Goal: Task Accomplishment & Management: Manage account settings

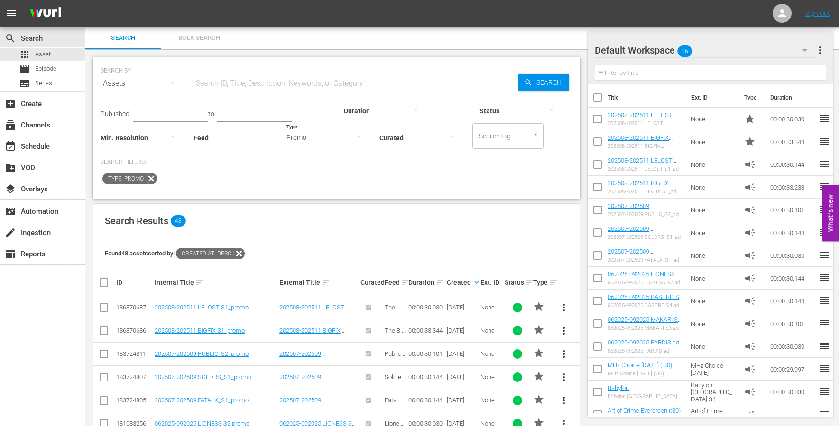
scroll to position [371, 0]
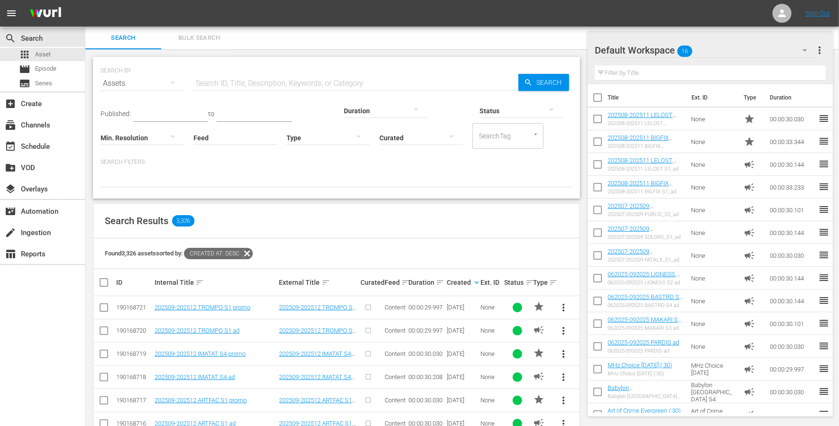
scroll to position [129, 0]
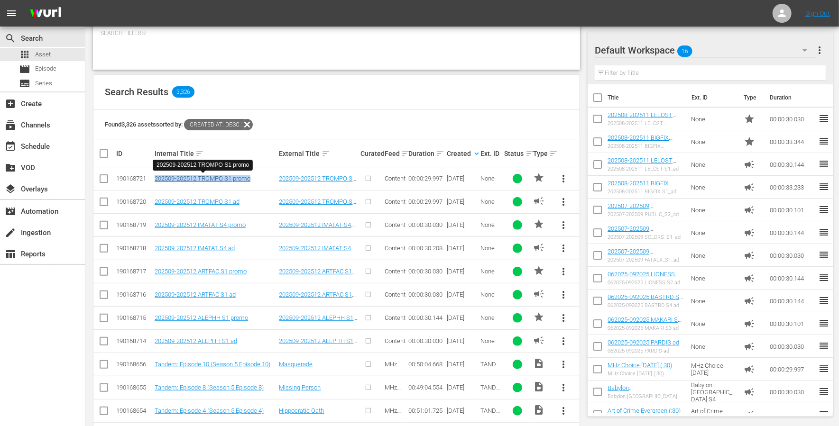
drag, startPoint x: 262, startPoint y: 179, endPoint x: 155, endPoint y: 179, distance: 106.7
click at [155, 179] on div "202509-202512 TROMPO S1 promo" at bounding box center [216, 178] width 122 height 7
copy link "202509-202512 TROMPO S1 promo"
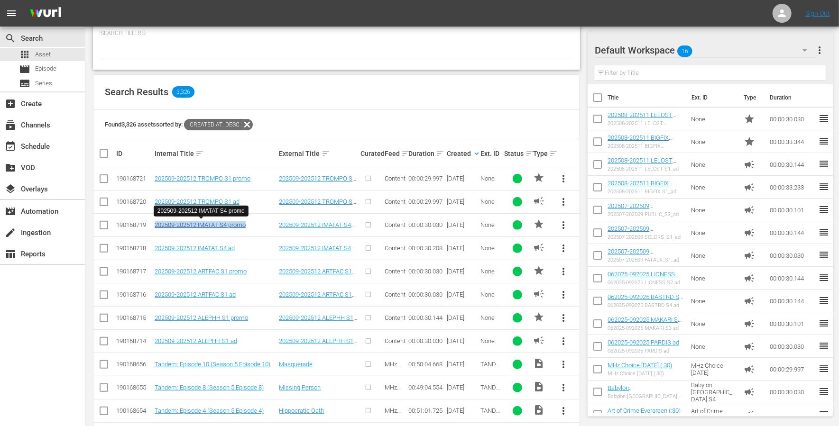
drag, startPoint x: 257, startPoint y: 225, endPoint x: 156, endPoint y: 225, distance: 101.0
click at [156, 225] on div "202509-202512 IMATAT S4 promo" at bounding box center [216, 224] width 122 height 7
copy link "202509-202512 IMATAT S4 promo"
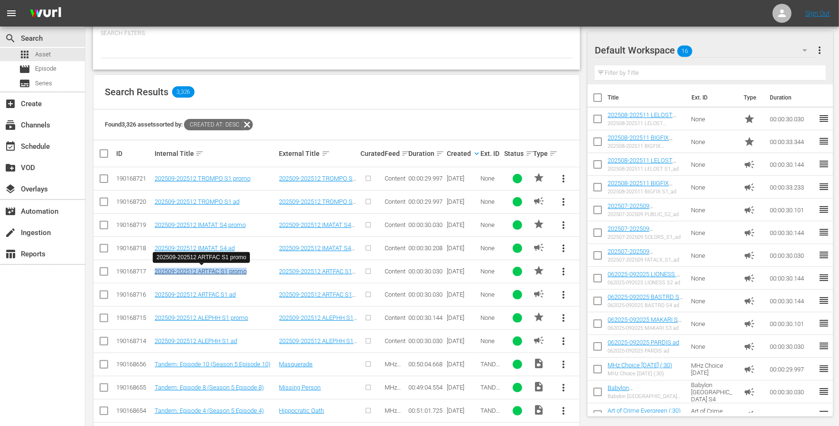
drag, startPoint x: 256, startPoint y: 271, endPoint x: 155, endPoint y: 268, distance: 100.6
click at [155, 268] on div "202509-202512 ARTFAC S1 promo" at bounding box center [216, 271] width 122 height 7
copy link "202509-202512 ARTFAC S1 promo"
drag, startPoint x: 257, startPoint y: 318, endPoint x: 153, endPoint y: 317, distance: 104.3
click at [153, 317] on td "202509-202512 ALEPHH S1 promo" at bounding box center [215, 317] width 125 height 23
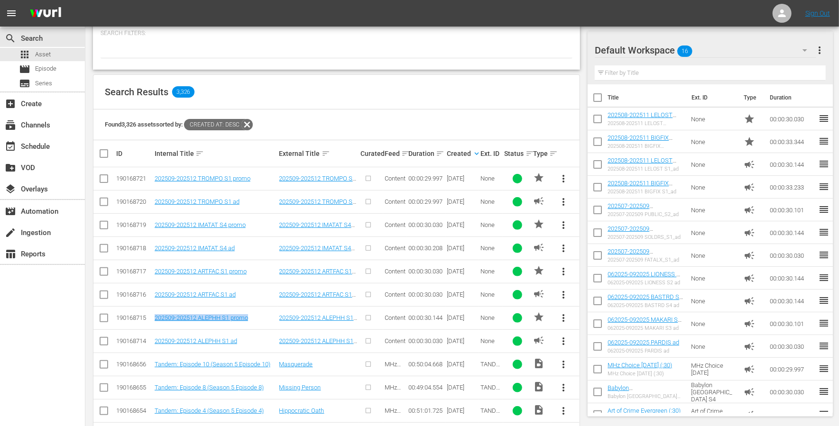
copy link "202509-202512 ALEPHH S1 promo"
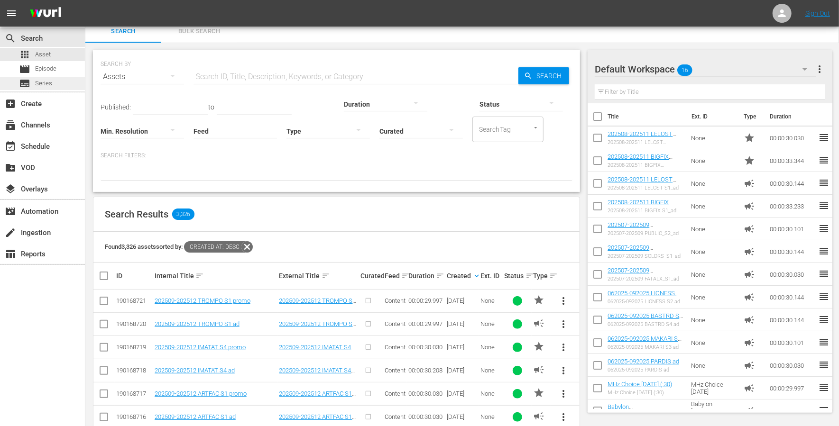
scroll to position [0, 0]
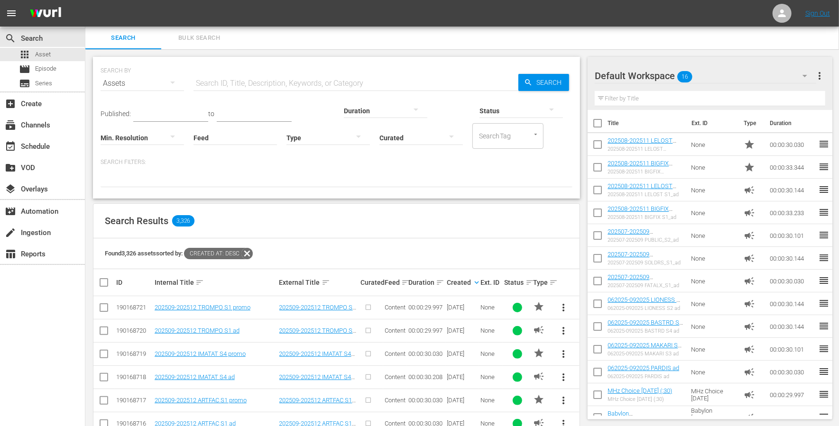
click at [240, 81] on input "text" at bounding box center [356, 83] width 325 height 23
type input "FREEZE_"
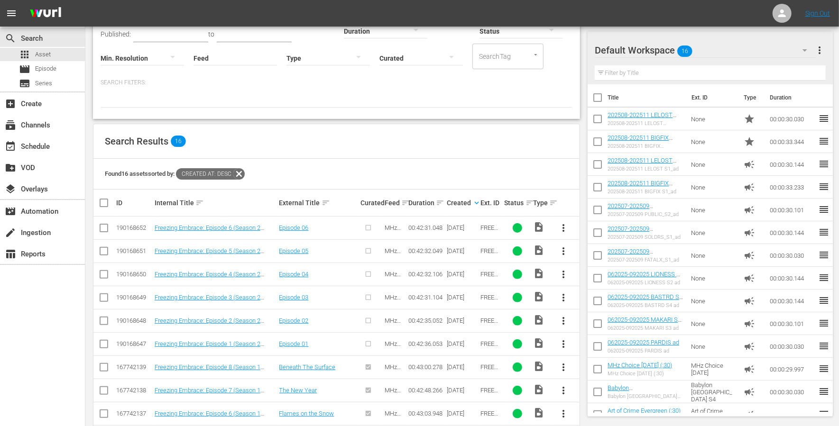
scroll to position [81, 0]
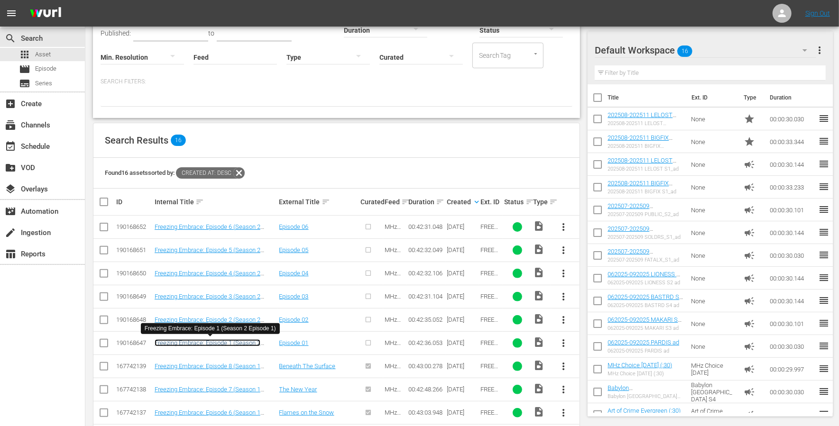
click at [247, 340] on link "Freezing Embrace: Episode 1 (Season 2 Episode 1)" at bounding box center [208, 347] width 106 height 14
click at [243, 318] on link "Freezing Embrace: Episode 2 (Season 2 Episode 2)" at bounding box center [208, 323] width 106 height 14
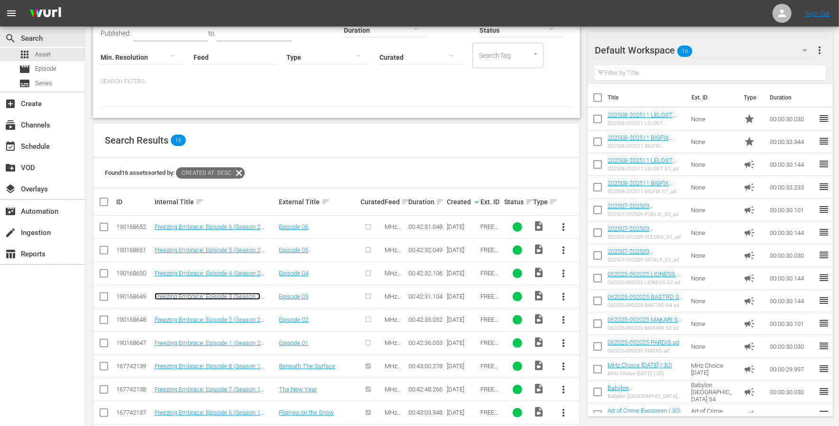
click at [241, 294] on link "Freezing Embrace: Episode 3 (Season 2 Episode 3)" at bounding box center [208, 300] width 106 height 14
click at [238, 273] on link "Freezing Embrace: Episode 4 (Season 2 Episode 4)" at bounding box center [208, 277] width 106 height 14
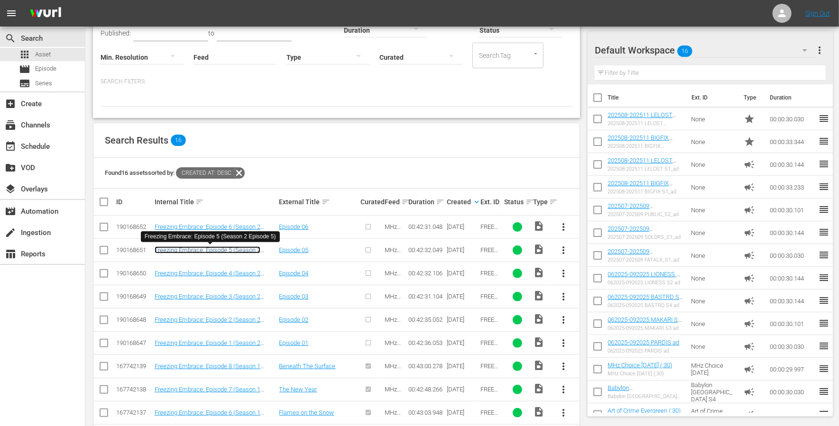
click at [234, 249] on link "Freezing Embrace: Episode 5 (Season 2 Episode 5)" at bounding box center [208, 254] width 106 height 14
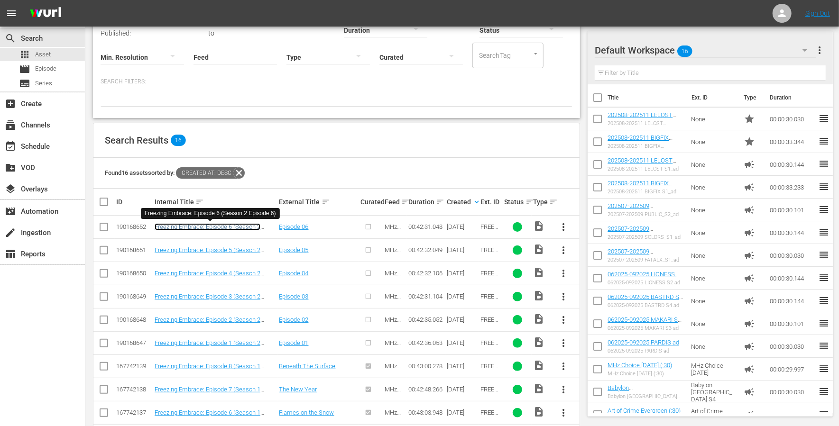
click at [233, 225] on link "Freezing Embrace: Episode 6 (Season 2 Episode 6)" at bounding box center [208, 230] width 106 height 14
click at [101, 224] on input "checkbox" at bounding box center [103, 228] width 11 height 11
checkbox input "true"
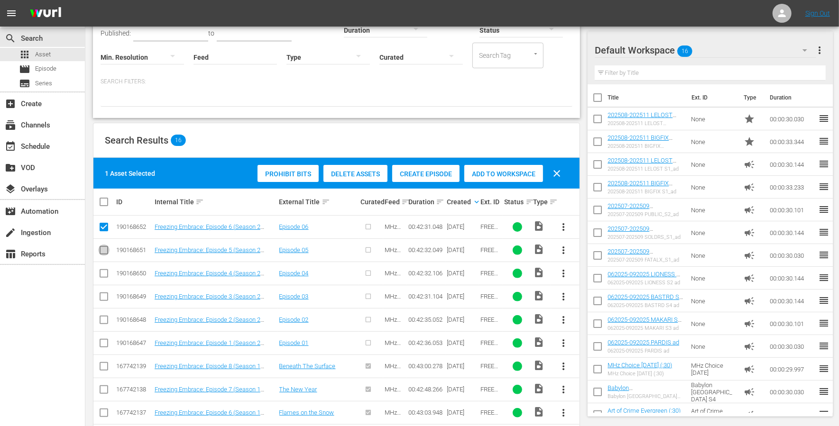
click at [106, 247] on input "checkbox" at bounding box center [103, 252] width 11 height 11
checkbox input "true"
click at [104, 266] on td at bounding box center [103, 273] width 21 height 23
click at [104, 273] on input "checkbox" at bounding box center [103, 275] width 11 height 11
checkbox input "true"
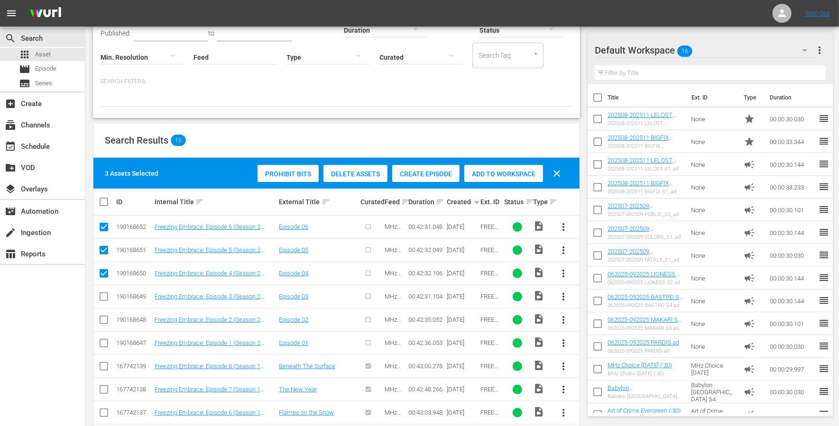
click at [104, 297] on input "checkbox" at bounding box center [103, 298] width 11 height 11
checkbox input "true"
click at [104, 318] on input "checkbox" at bounding box center [103, 321] width 11 height 11
checkbox input "true"
click at [105, 340] on input "checkbox" at bounding box center [103, 345] width 11 height 11
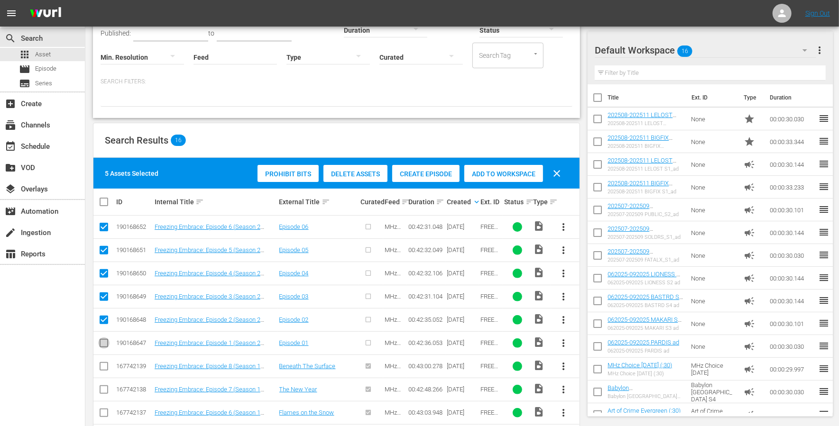
checkbox input "true"
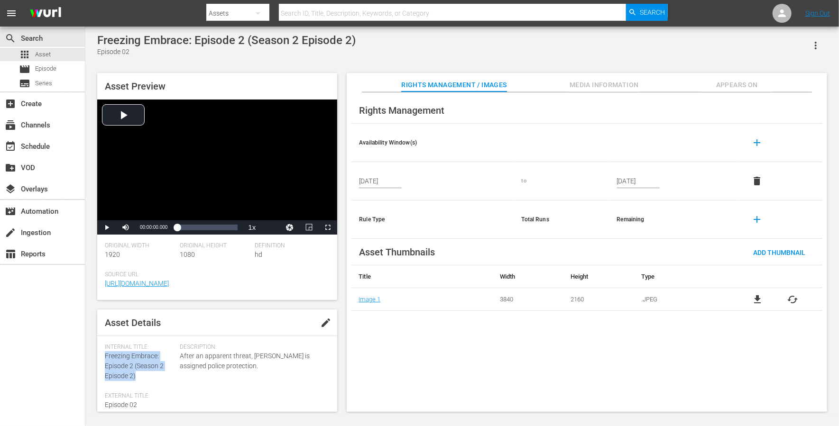
drag, startPoint x: 139, startPoint y: 373, endPoint x: 106, endPoint y: 356, distance: 37.1
click at [106, 319] on div "Internal Title: Freezing Embrace: Episode 2 (Season 2 Episode 2)" at bounding box center [140, 362] width 70 height 37
copy span "Freezing Embrace: Episode 2 (Season 2 Episode 2)"
click at [323, 319] on span "edit" at bounding box center [325, 322] width 11 height 11
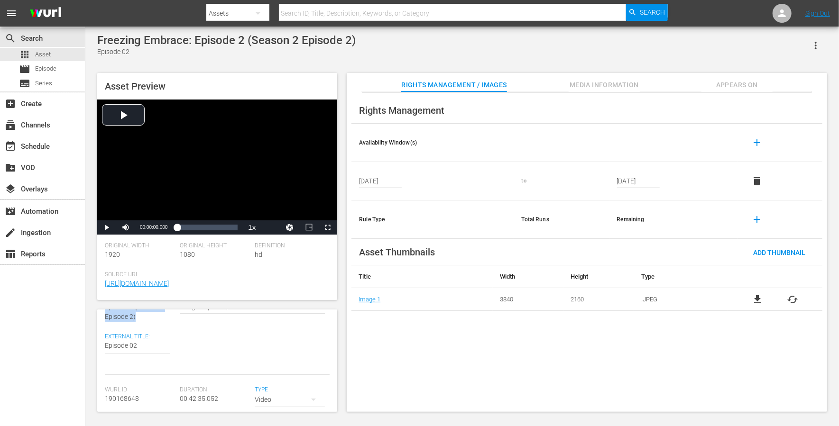
scroll to position [62, 0]
click at [135, 319] on textarea "Episode 02" at bounding box center [137, 344] width 65 height 11
paste textarea "Freezing Embrace: Episode 2 (Season 2 Episode 2)"
type textarea "Freezing Embrace: Episode 2 (Season 2 Episode 2)"
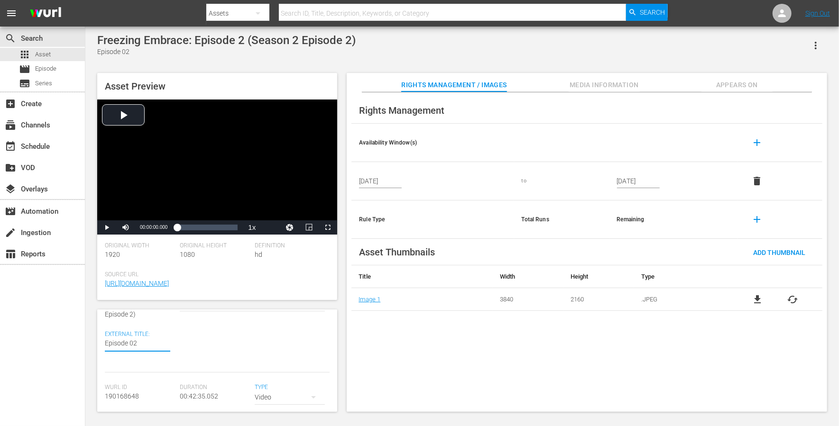
type textarea "Freezing Embrace: Episode 2 (Season 2 Episode 2)"
click at [158, 319] on textarea "Episode 02" at bounding box center [137, 354] width 65 height 30
type textarea "Freezing Embrace: Episode 2 (Seaso 2 Episode 2)"
type textarea "Freezing Embrace: Episode 2 (Seas 2 Episode 2)"
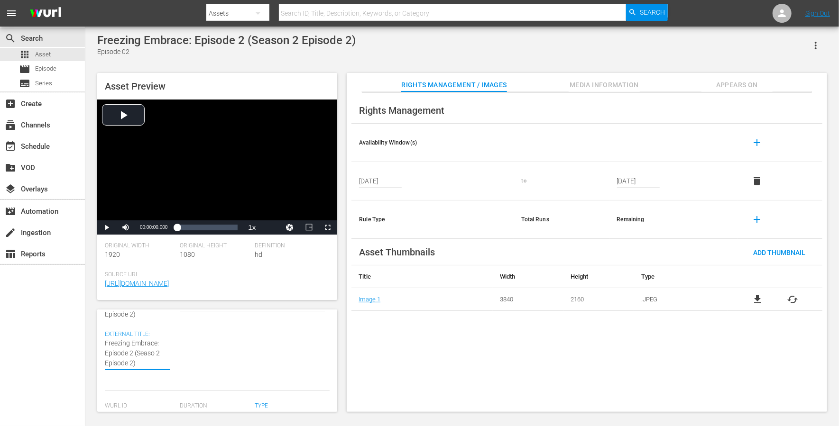
type textarea "Freezing Embrace: Episode 2 (Seas 2 Episode 2)"
type textarea "Freezing Embrace: Episode 2 (Sea 2 Episode 2)"
type textarea "Freezing Embrace: Episode 2 (Se 2 Episode 2)"
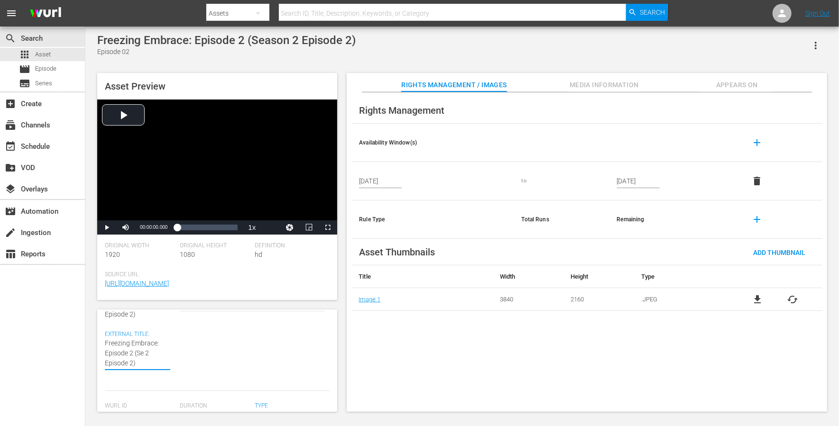
type textarea "Freezing Embrace: Episode 2 (S 2 Episode 2)"
type textarea "Freezing Embrace: Episode 2 (S2 Episode 2)"
type textarea "Freezing Embrace: Episode 2 (S2 Epsode 2)"
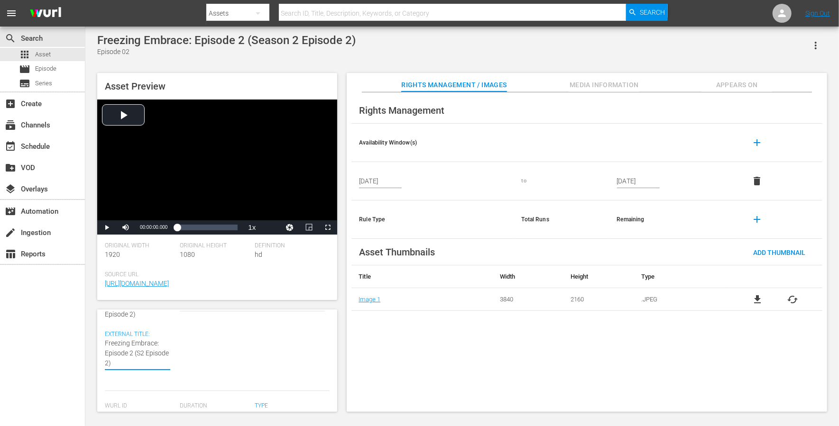
type textarea "Freezing Embrace: Episode 2 (S2 Epsode 2)"
type textarea "Freezing Embrace: Episode 2 (S2 Epode 2)"
type textarea "Freezing Embrace: Episode 2 (S2 Epde 2)"
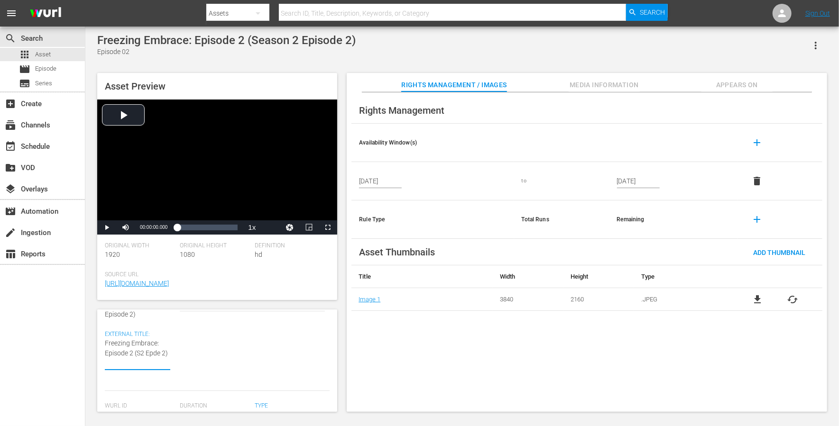
type textarea "Freezing Embrace: Episode 2 (S2 Epe 2)"
type textarea "Freezing Embrace: Episode 2 (S2 Ep 2)"
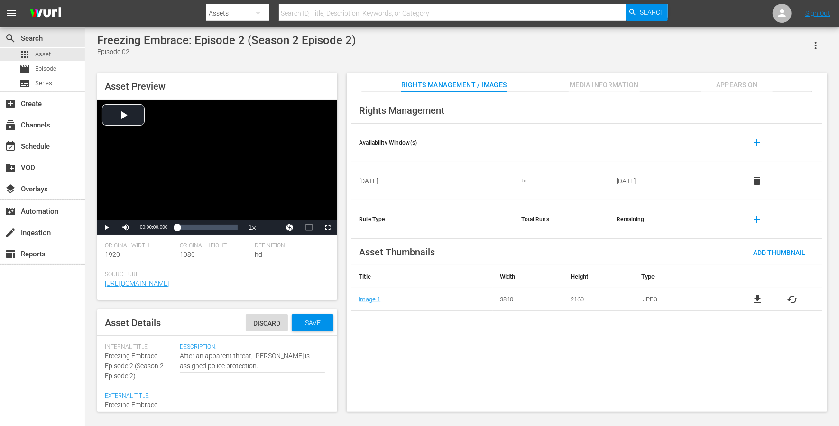
type textarea "Freezing Embrace: Episode 2 (S2 Ep 2)"
click at [323, 314] on div "Asset Details Discard Save" at bounding box center [217, 323] width 240 height 27
click at [320, 319] on span "Save" at bounding box center [312, 323] width 31 height 8
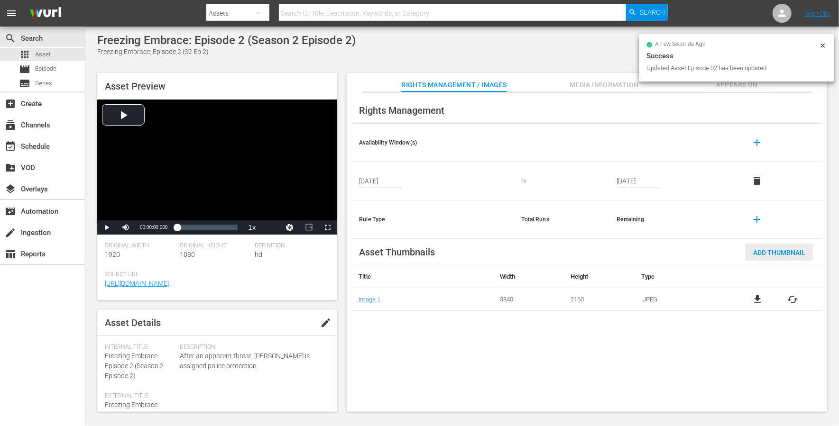
click at [629, 251] on span "Add Thumbnail" at bounding box center [779, 253] width 67 height 8
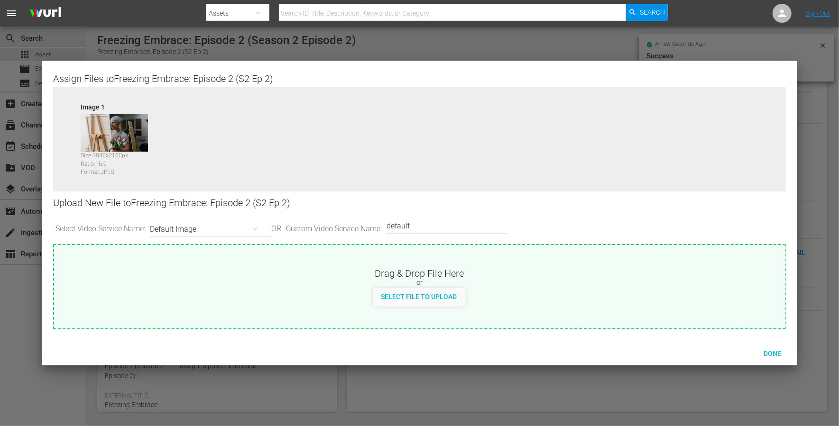
click at [182, 226] on div "Default Image" at bounding box center [208, 229] width 117 height 27
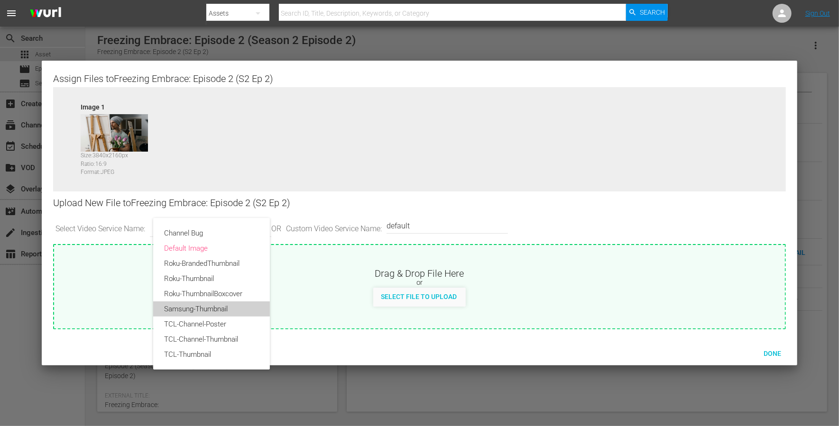
click at [191, 311] on div "Samsung-Thumbnail" at bounding box center [212, 309] width 94 height 15
type input "Samsung-Thumbnail"
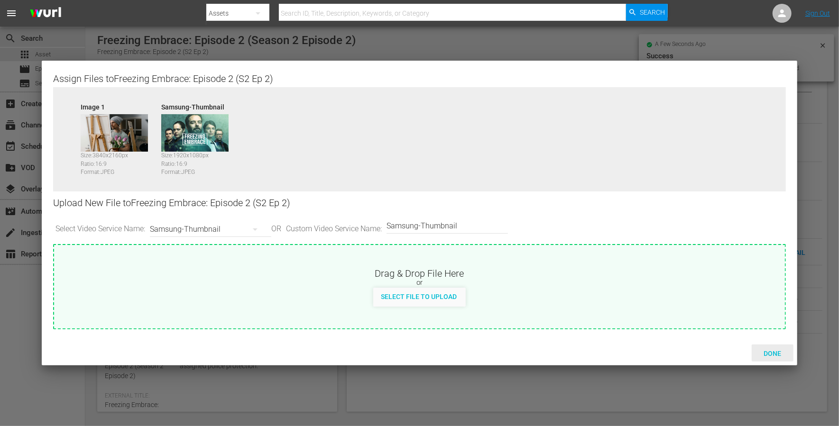
click at [629, 319] on span "Done" at bounding box center [772, 354] width 33 height 8
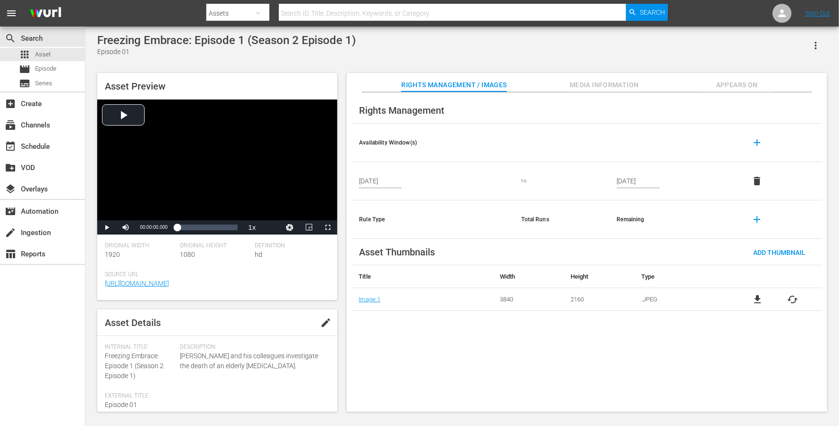
click at [323, 319] on span "edit" at bounding box center [325, 322] width 11 height 11
drag, startPoint x: 142, startPoint y: 376, endPoint x: 104, endPoint y: 356, distance: 42.4
click at [104, 319] on div "Asset Details Discard Save Internal Title: Freezing Embrace: Episode 1 (Season …" at bounding box center [217, 361] width 240 height 102
copy span "Freezing Embrace: Episode 1 (Season 2 Episode 1)"
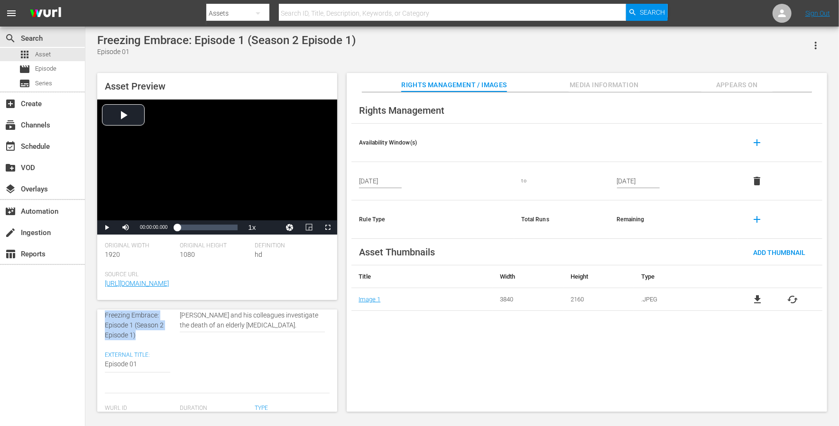
scroll to position [43, 0]
click at [127, 319] on textarea "Episode 01" at bounding box center [137, 363] width 65 height 11
paste textarea "Freezing Embrace: Episode 1 (Season 2 Episode 1)"
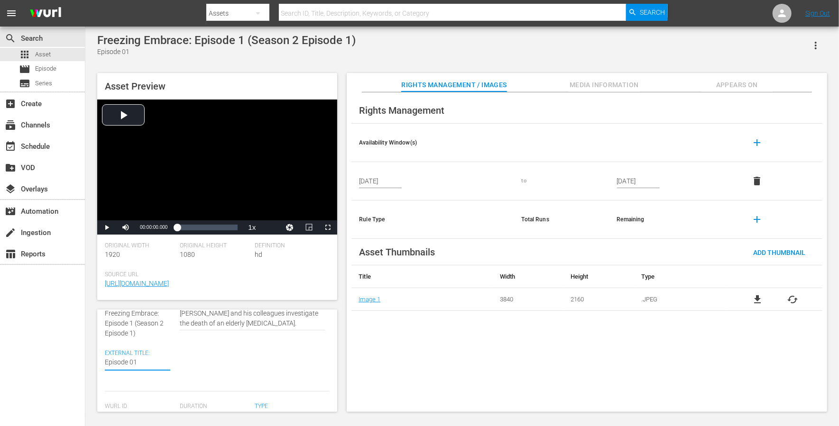
type textarea "Freezing Embrace: Episode 1 (Season 2 Episode 1)"
click at [154, 319] on textarea "Episode 01" at bounding box center [137, 373] width 65 height 30
type textarea "Freezing Embrace: Episode 1 (Seasn 2 Episode 1)"
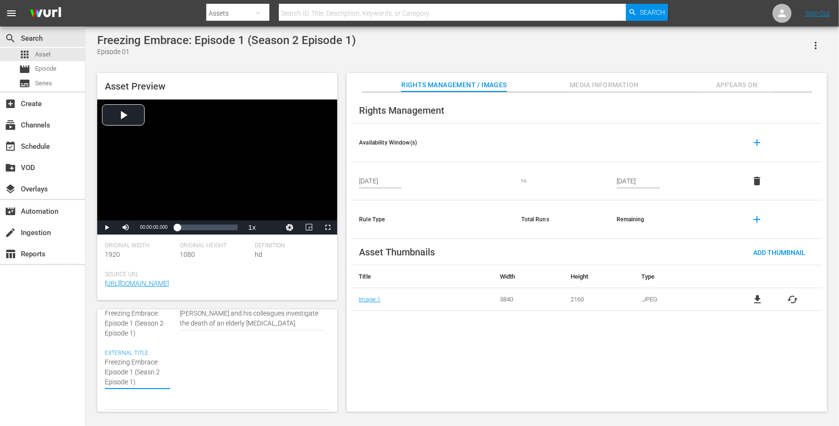
type textarea "Freezing Embrace: Episode 1 (Sean 2 Episode 1)"
type textarea "Freezing Embrace: Episode 1 (Sen 2 Episode 1)"
type textarea "Freezing Embrace: Episode 1 (Sn 2 Episode 1)"
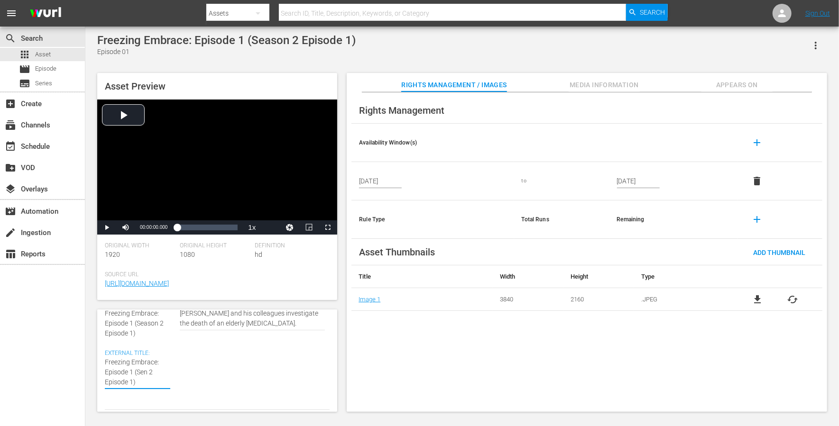
type textarea "Freezing Embrace: Episode 1 (Sn 2 Episode 1)"
click at [128, 319] on textarea "Episode 01" at bounding box center [137, 373] width 65 height 30
type textarea "Freezing Embrace: Episode 1 (Sn 2 Episod 1)"
type textarea "Freezing Embrace: Episode 1 (Sn 2 Episo 1)"
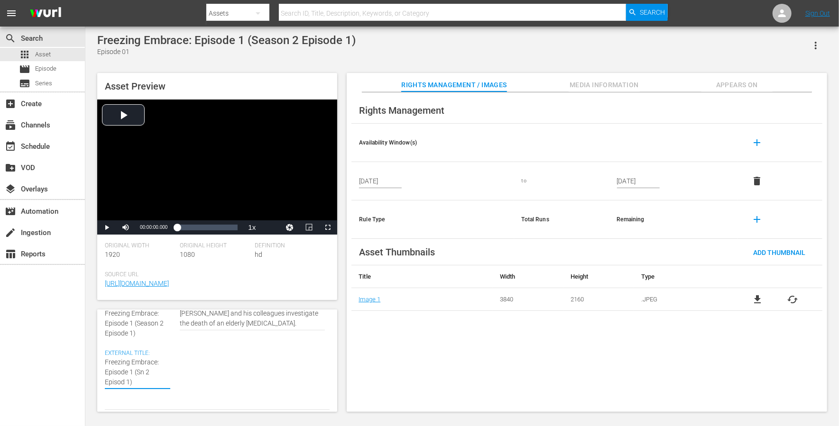
type textarea "Freezing Embrace: Episode 1 (Sn 2 Episo 1)"
type textarea "Freezing Embrace: Episode 1 (Sn 2 Epis 1)"
type textarea "Freezing Embrace: Episode 1 (Sn 2 Epi 1)"
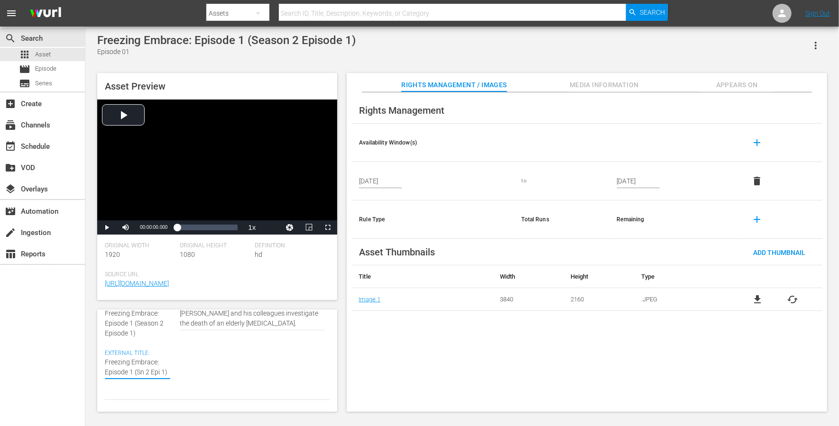
type textarea "Freezing Embrace: Episode 1 (Sn 2 Ep 1)"
click at [249, 319] on div "Description: Hautalehto and his colleagues investigate the death of an elderly …" at bounding box center [255, 350] width 150 height 99
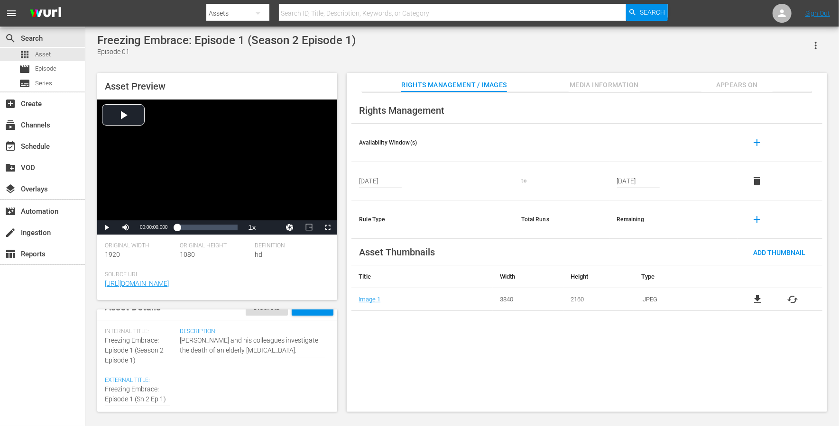
scroll to position [0, 0]
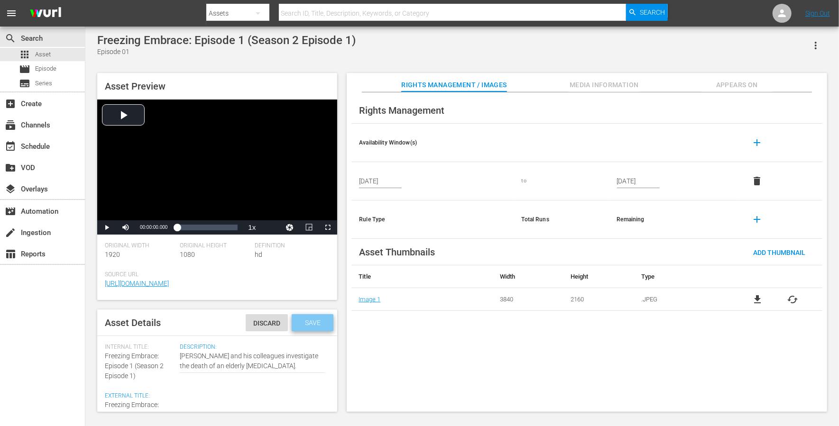
click at [320, 319] on span "Save" at bounding box center [312, 323] width 31 height 8
click at [629, 251] on span "Add Thumbnail" at bounding box center [779, 253] width 67 height 8
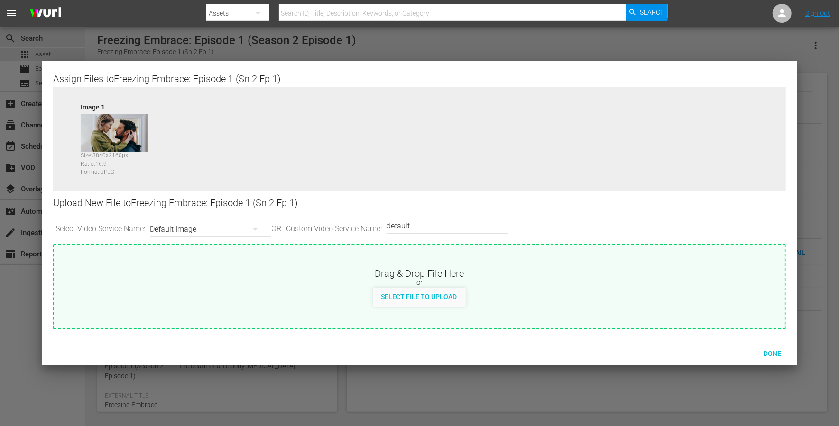
click at [179, 230] on div "Default Image" at bounding box center [208, 229] width 117 height 27
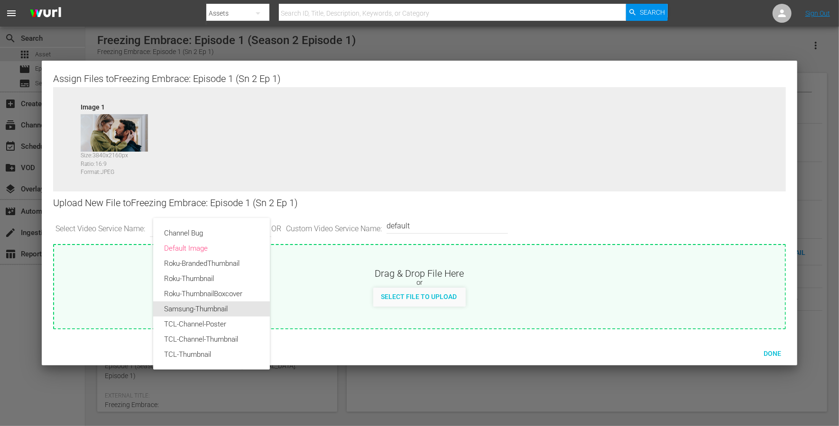
click at [215, 314] on div "Samsung-Thumbnail" at bounding box center [212, 309] width 94 height 15
type input "Samsung-Thumbnail"
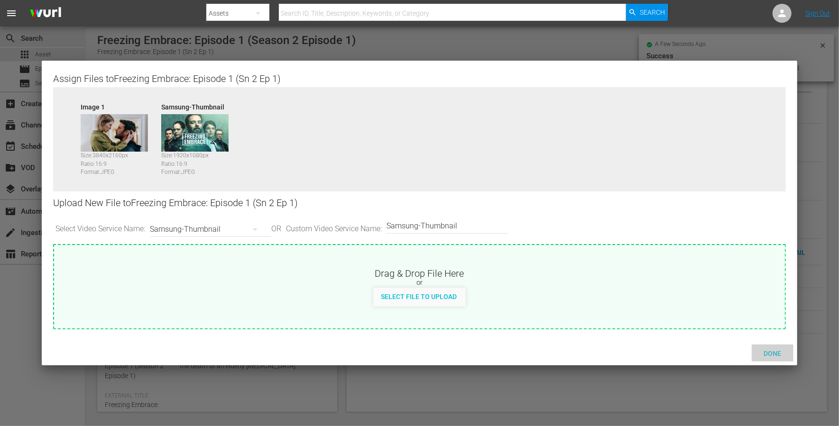
click at [629, 319] on span "Done" at bounding box center [772, 354] width 33 height 8
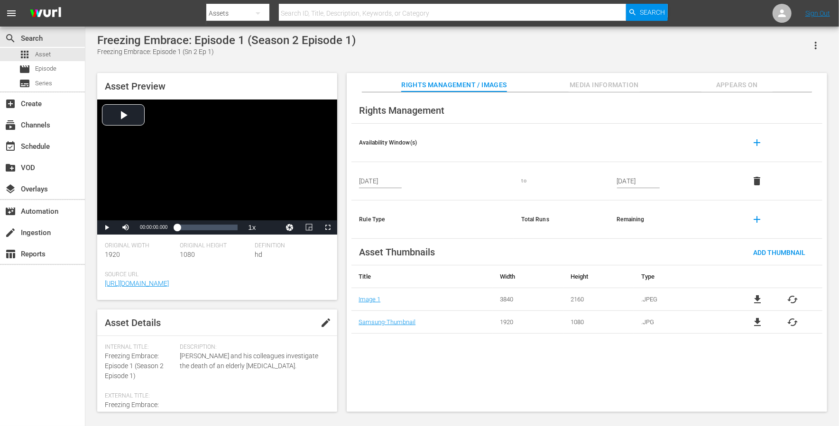
click at [593, 84] on span "Media Information" at bounding box center [604, 85] width 71 height 12
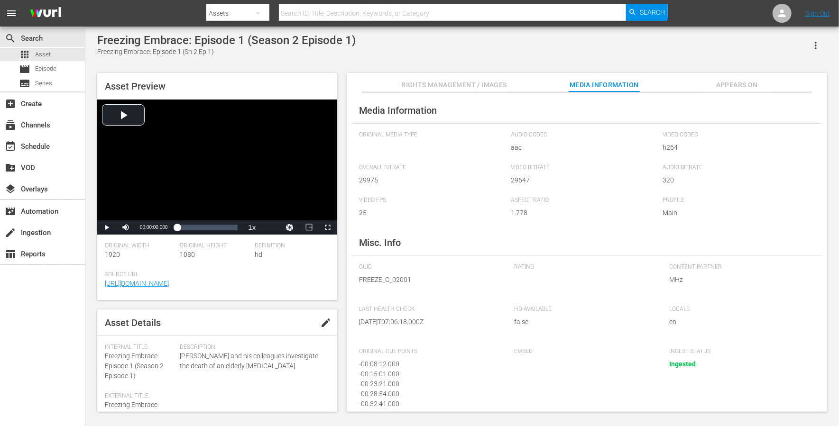
click at [629, 80] on span "Appears On" at bounding box center [736, 85] width 71 height 12
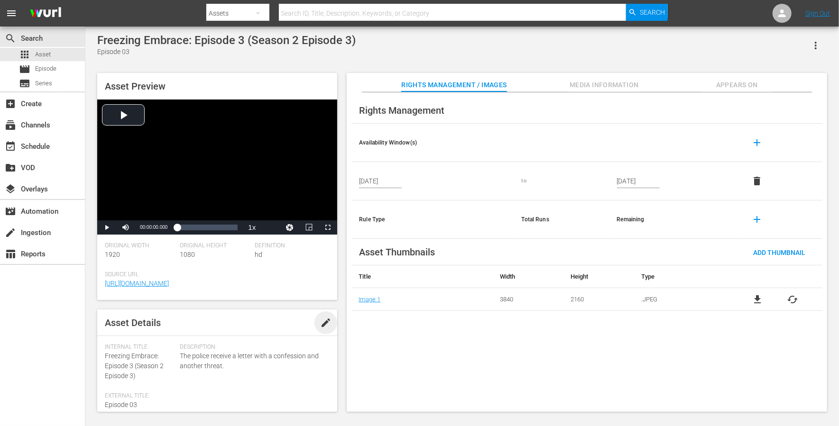
click at [323, 319] on span "edit" at bounding box center [325, 322] width 11 height 11
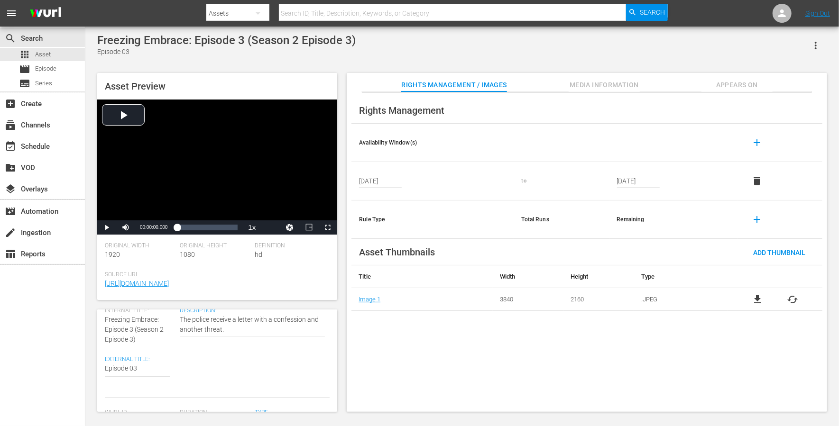
scroll to position [32, 0]
drag, startPoint x: 142, startPoint y: 344, endPoint x: 104, endPoint y: 326, distance: 41.8
click at [104, 319] on div "Asset Details Discard Save Internal Title: Freezing Embrace: Episode 3 (Season …" at bounding box center [217, 361] width 240 height 102
copy span "Freezing Embrace: Episode 3 (Season 2 Episode 3)"
click at [109, 319] on div "Episode 03 Episode 03" at bounding box center [137, 373] width 65 height 23
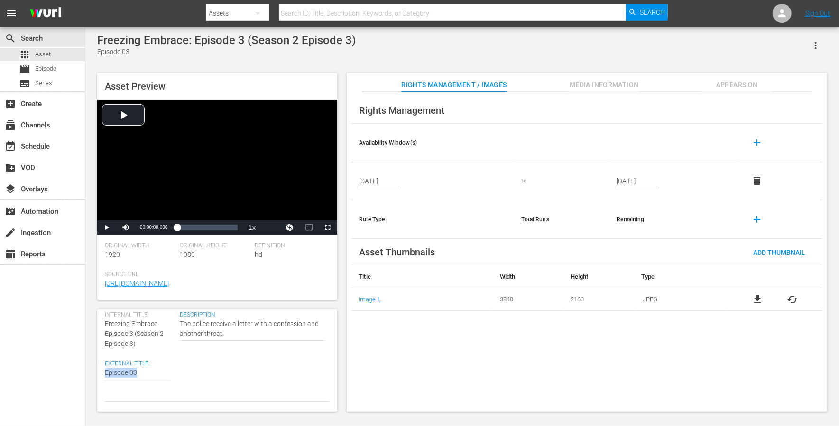
click at [109, 319] on div "Episode 03 Episode 03" at bounding box center [137, 373] width 65 height 23
drag, startPoint x: 138, startPoint y: 346, endPoint x: 104, endPoint y: 327, distance: 38.9
click at [105, 319] on div "Internal Title: Freezing Embrace: Episode 3 (Season 2 Episode 3)" at bounding box center [140, 330] width 70 height 37
copy span "Freezing Embrace: Episode 3 (Season 2 Episode 3)"
click at [128, 319] on textarea "Episode 03" at bounding box center [137, 373] width 65 height 11
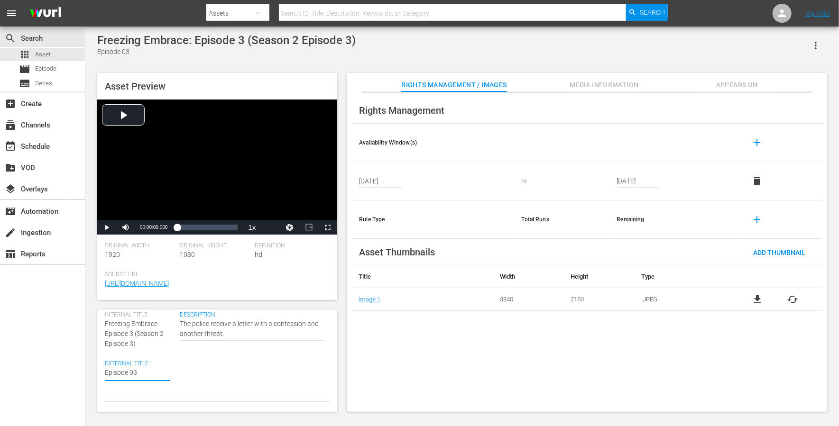
click at [128, 319] on textarea "Episode 03" at bounding box center [137, 373] width 65 height 11
paste textarea "Freezing Embrace: Episode 3 (Season 2 Episode 3)"
type textarea "Freezing Embrace: Episode 3 (Season 2 Episode 3)"
click at [156, 319] on textarea "Episode 03" at bounding box center [137, 383] width 65 height 30
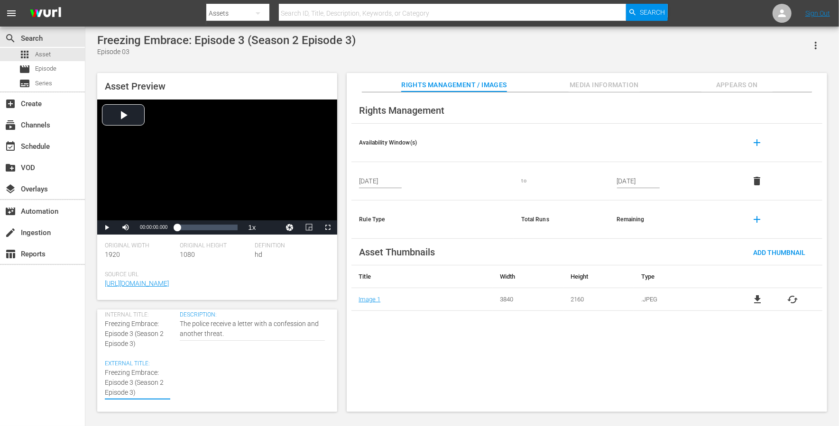
type textarea "Freezing Embrace: Episode 3 (Seasn 2 Episode 3)"
type textarea "Freezing Embrace: Episode 3 (Sean 2 Episode 3)"
type textarea "Freezing Embrace: Episode 3 (Sen 2 Episode 3)"
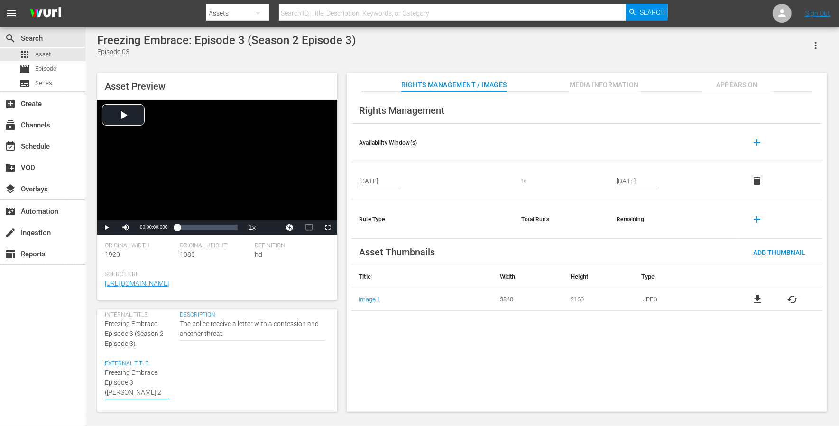
type textarea "Freezing Embrace: Episode 3 (Sen 2 Episode 3)"
type textarea "Freezing Embrace: Episode 3 (Sn 2 Episode 3)"
type textarea "Freezing Embrace: Episode 3 (Sn 2 Episod 3)"
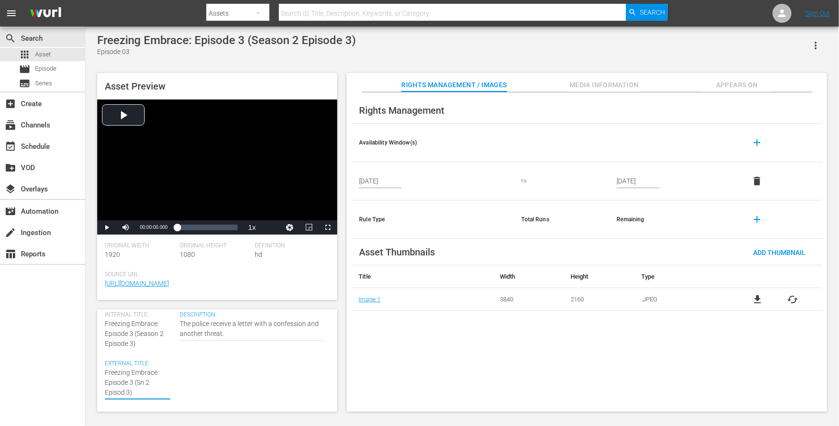
type textarea "Freezing Embrace: Episode 3 (Sn 2 Episo 3)"
type textarea "Freezing Embrace: Episode 3 (Sn 2 Epis 3)"
type textarea "Freezing Embrace: Episode 3 (Sn 2 Epi 3)"
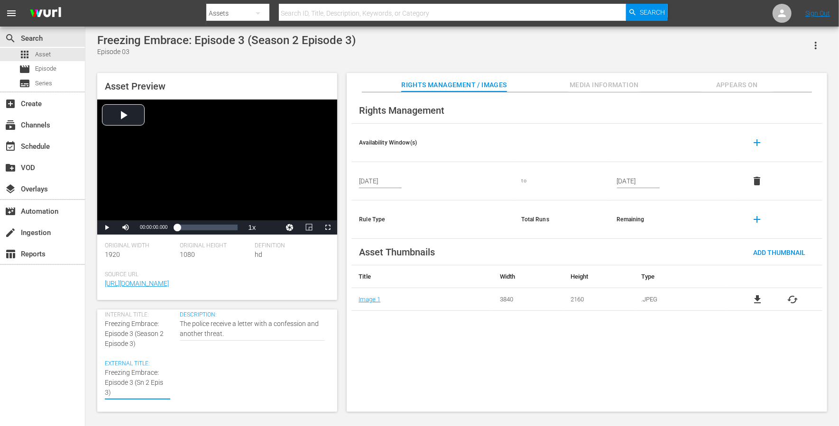
type textarea "Freezing Embrace: Episode 3 (Sn 2 Epi 3)"
type textarea "Freezing Embrace: Episode 3 (Sn 2 Ep 3)"
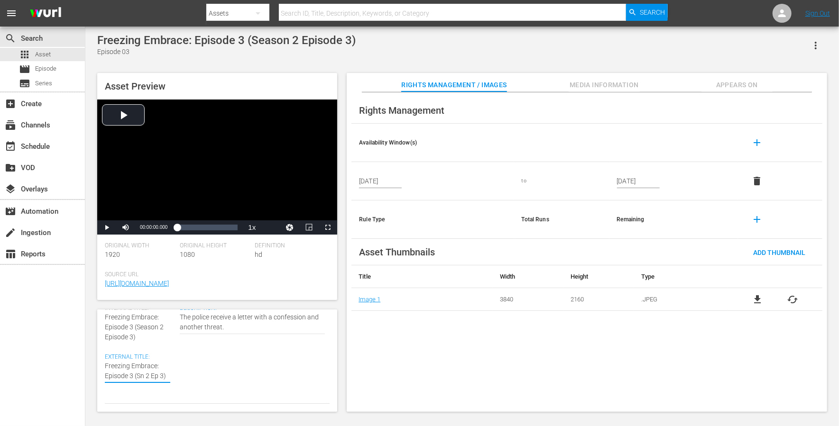
scroll to position [0, 0]
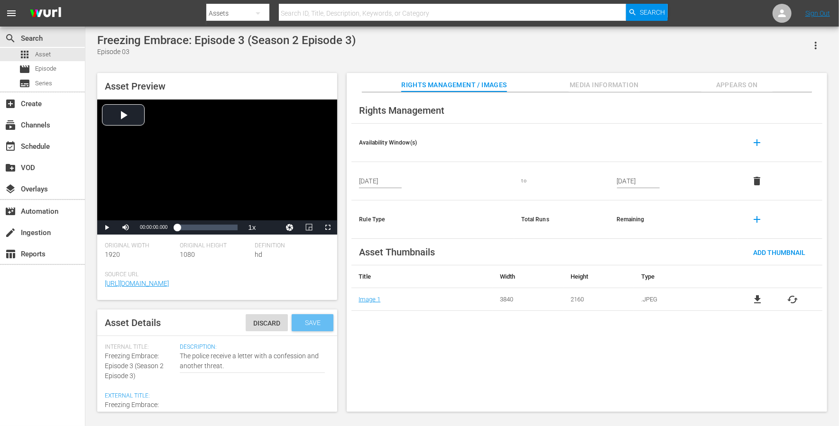
type textarea "Freezing Embrace: Episode 3 (Sn 2 Ep 3)"
click at [307, 319] on span "Save" at bounding box center [312, 323] width 31 height 8
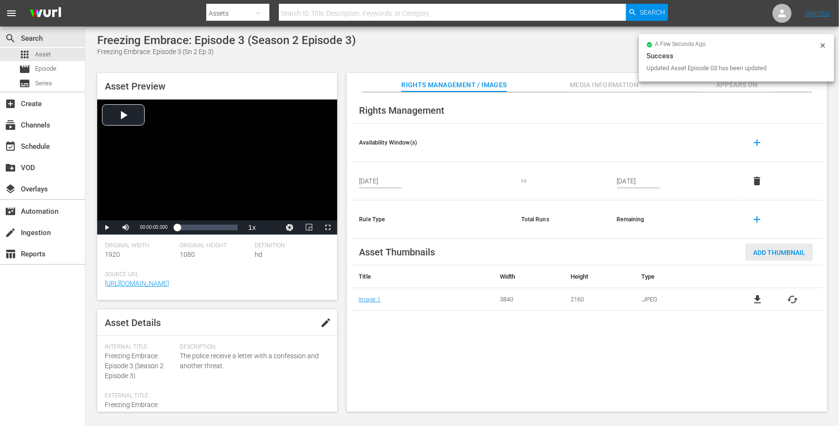
click at [629, 252] on span "Add Thumbnail" at bounding box center [779, 253] width 67 height 8
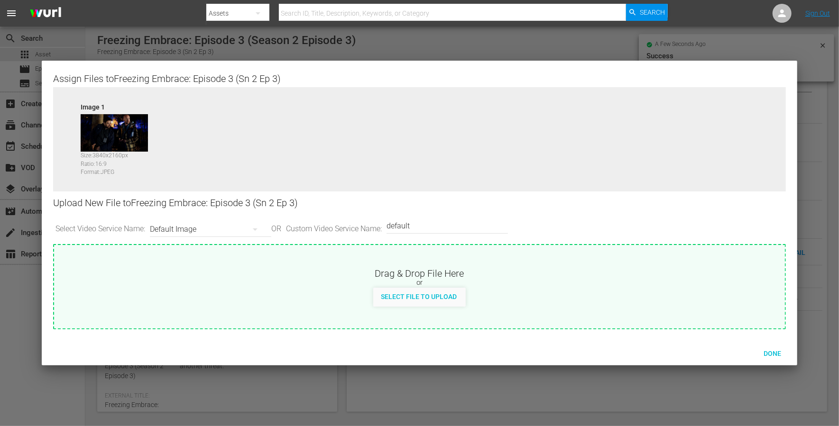
click at [198, 230] on div "Default Image" at bounding box center [208, 229] width 117 height 27
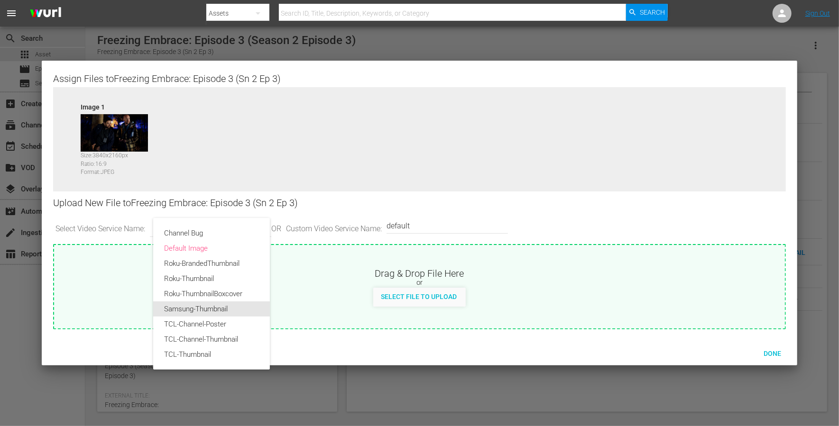
click at [184, 313] on div "Samsung-Thumbnail" at bounding box center [212, 309] width 94 height 15
type input "Samsung-Thumbnail"
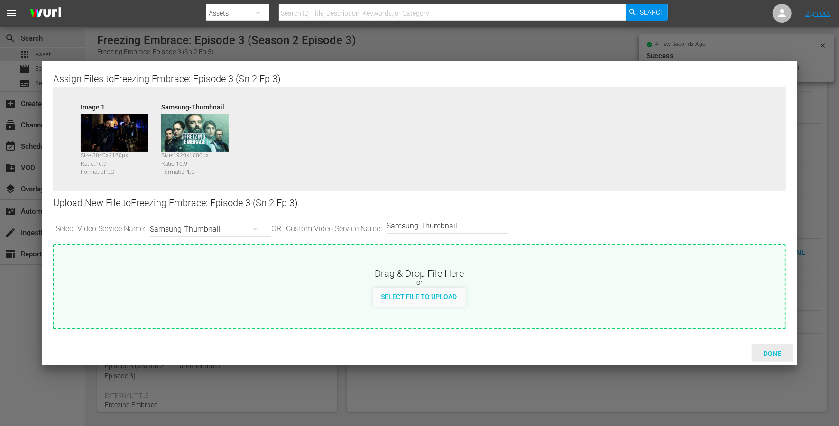
click at [629, 319] on span "Done" at bounding box center [772, 354] width 33 height 8
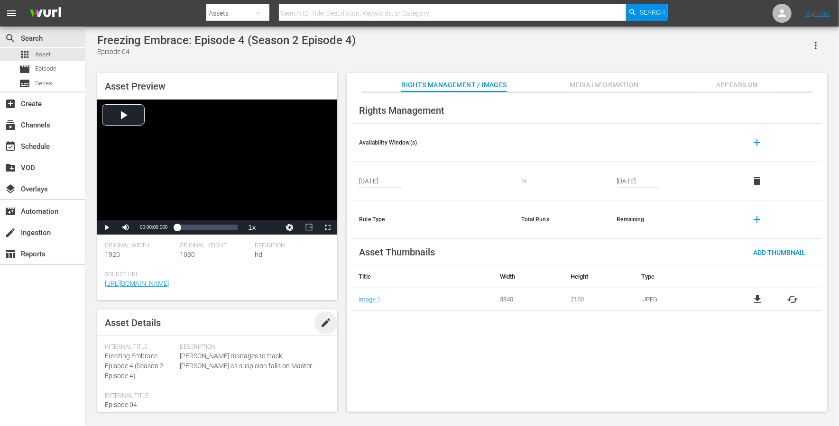
click at [324, 318] on span "edit" at bounding box center [325, 322] width 11 height 11
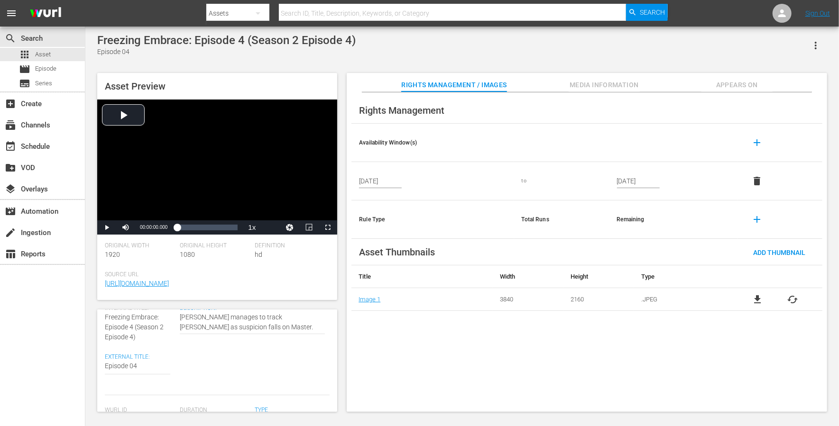
scroll to position [40, 0]
click at [144, 319] on div "Internal Title: Freezing Embrace: Episode 4 (Season 2 Episode 4)" at bounding box center [140, 322] width 70 height 37
copy span "Freezing Embrace: Episode 4 (Season 2 Episode 4)"
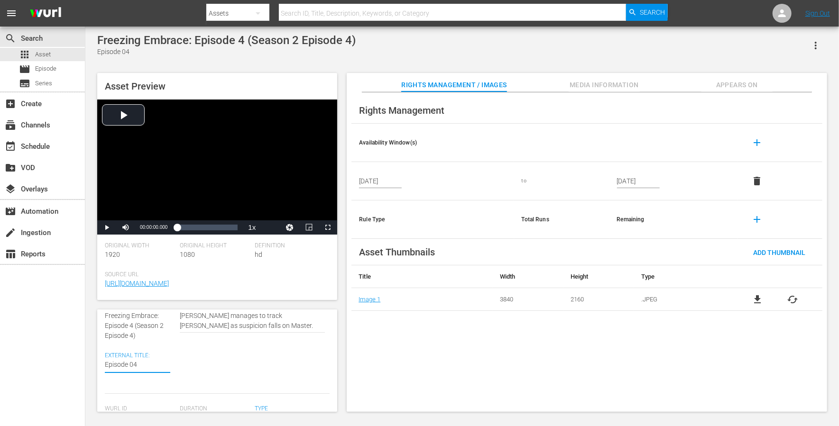
click at [129, 319] on textarea "Episode 04" at bounding box center [137, 365] width 65 height 11
paste textarea "Freezing Embrace: Episode 4 (Season 2 Episode 4)"
type textarea "Freezing Embrace: Episode 4 (Season 2 Episode 4)"
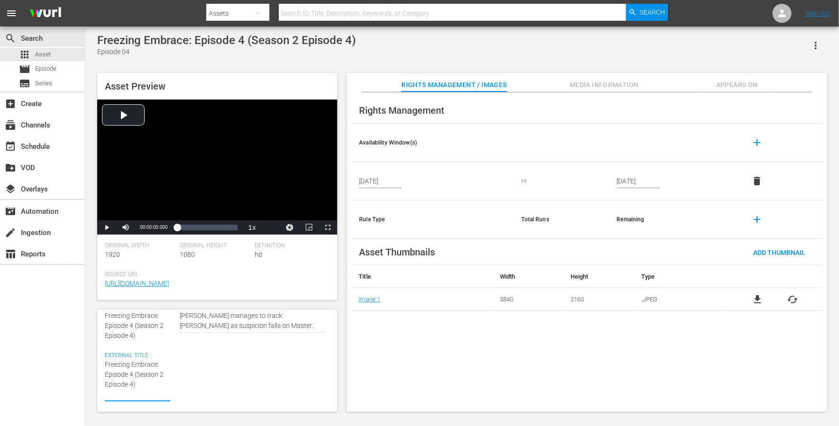
click at [154, 319] on textarea "Episode 04" at bounding box center [137, 380] width 65 height 40
type textarea "Freezing Embrace: Episode 4 (Seasn 2 Episode 4)"
type textarea "Freezing Embrace: Episode 4 (Sean 2 Episode 4)"
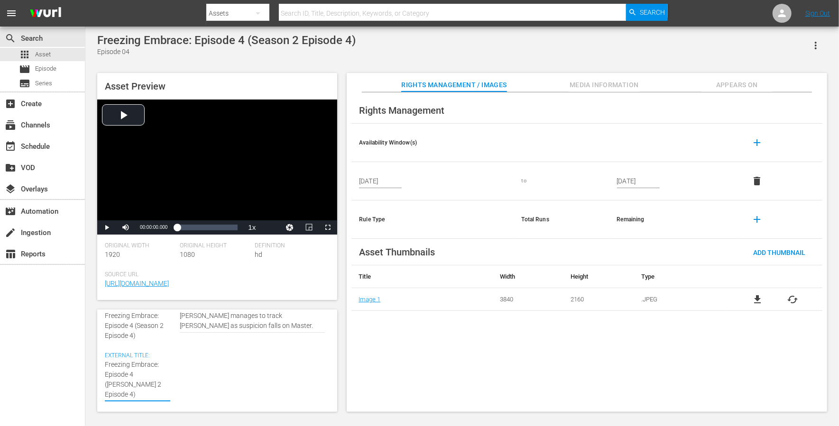
type textarea "Freezing Embrace: Episode 4 (Sen 2 Episode 4)"
type textarea "Freezing Embrace: Episode 4 (Sn 2 Episode 4)"
type textarea "Freezing Embrace: Episode 4 (Sn 2 Episod 4)"
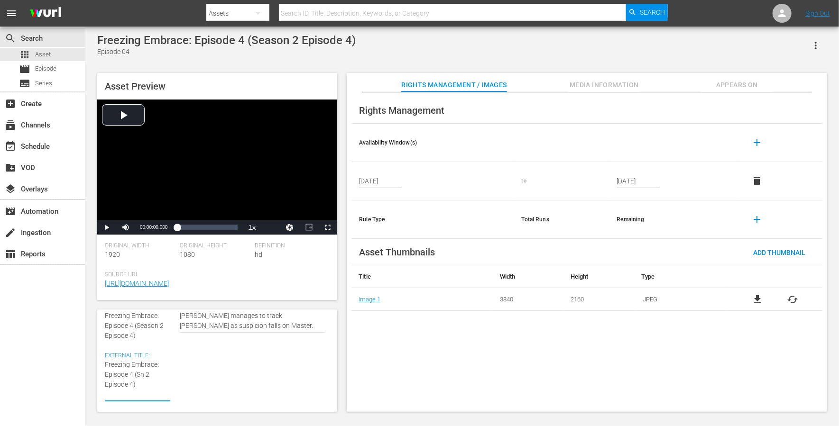
type textarea "Freezing Embrace: Episode 4 (Sn 2 Episod 4)"
type textarea "Freezing Embrace: Episode 4 (Sn 2 Episo 4)"
type textarea "Freezing Embrace: Episode 4 (Sn 2 Epis 4)"
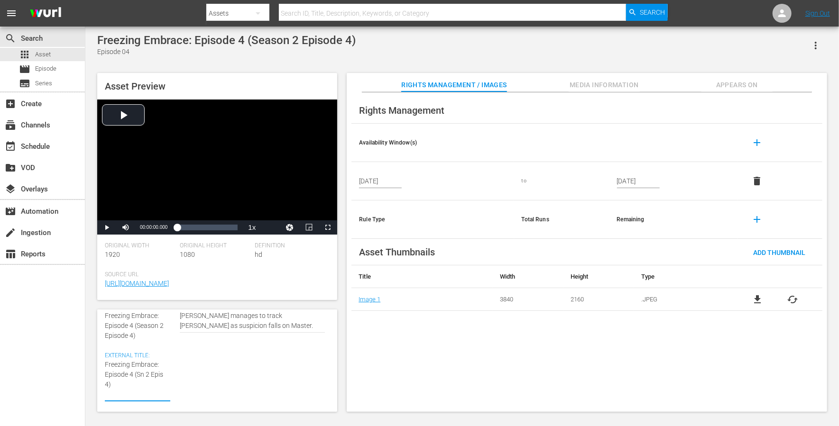
type textarea "Freezing Embrace: Episode 4 (Sn 2 Epi 4)"
type textarea "Freezing Embrace: Episode 4 (Sn 2 Ep 4)"
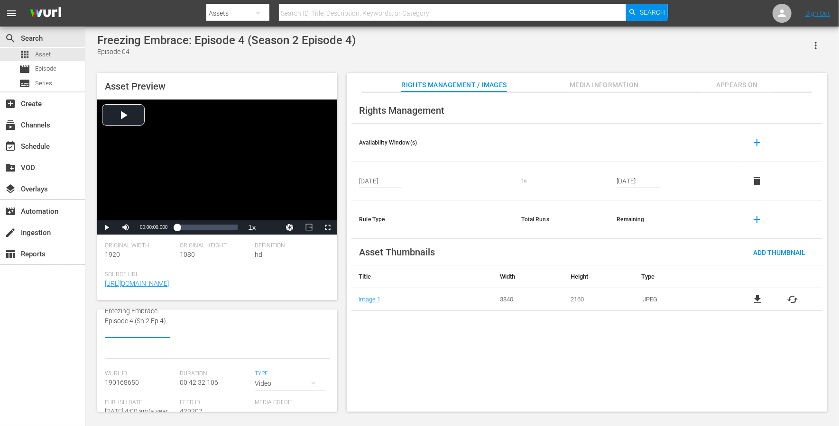
scroll to position [0, 0]
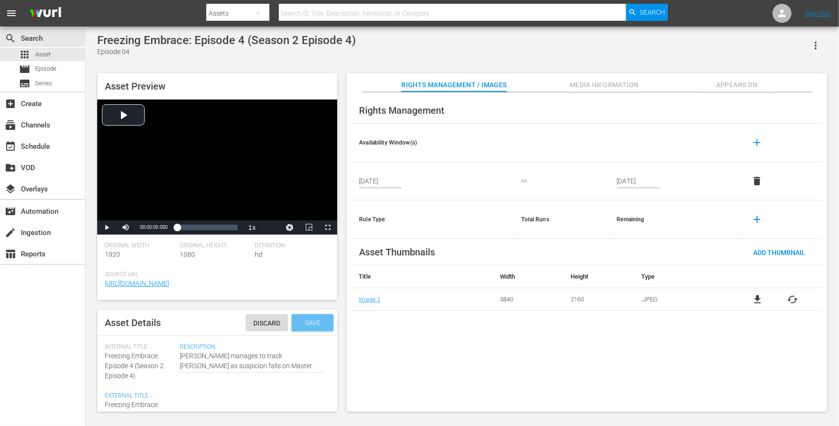
type textarea "Freezing Embrace: Episode 4 (Sn 2 Ep 4)"
click at [318, 319] on span "Save" at bounding box center [312, 323] width 31 height 8
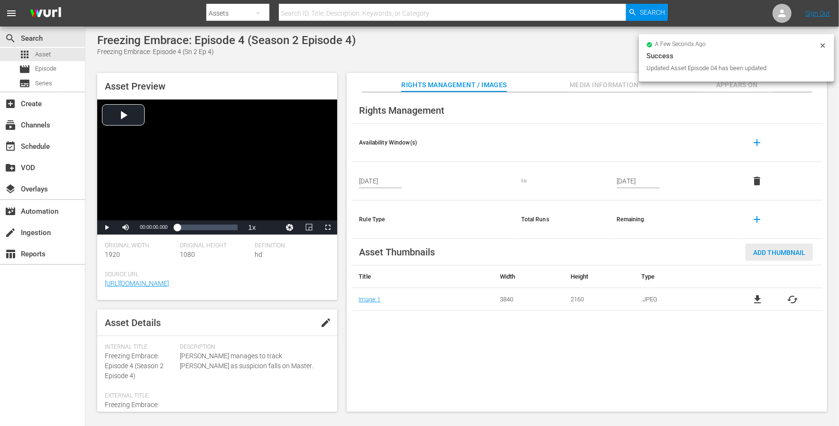
click at [629, 251] on span "Add Thumbnail" at bounding box center [779, 253] width 67 height 8
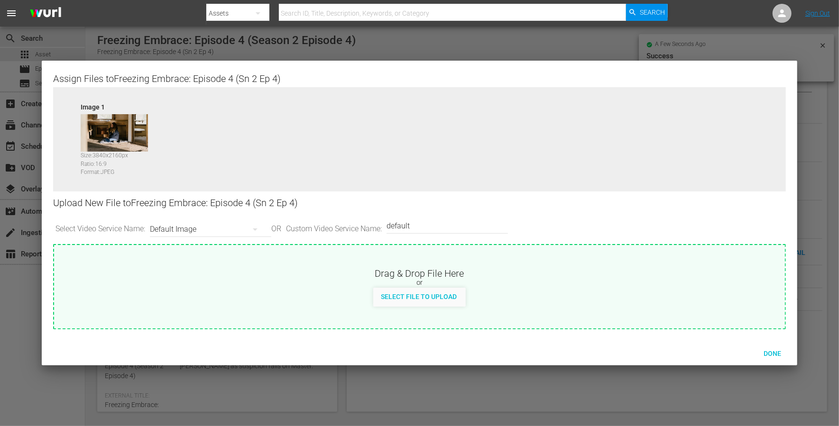
click at [189, 226] on div "Default Image" at bounding box center [208, 229] width 117 height 27
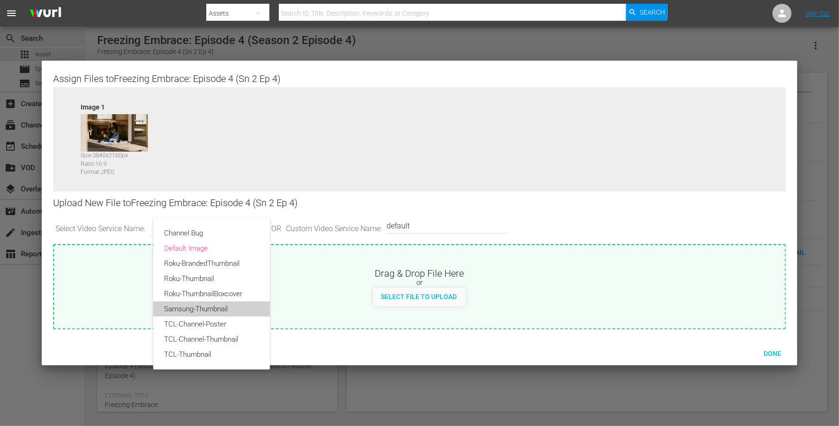
click at [198, 307] on div "Samsung-Thumbnail" at bounding box center [212, 309] width 94 height 15
type input "Samsung-Thumbnail"
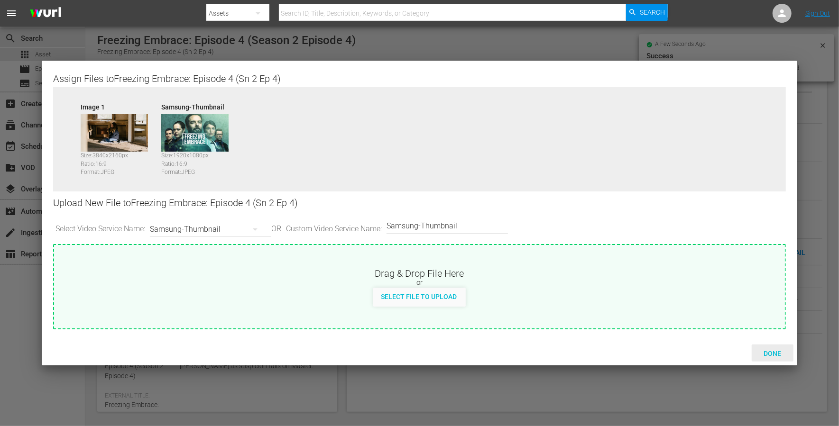
click at [629, 319] on span "Done" at bounding box center [772, 354] width 33 height 8
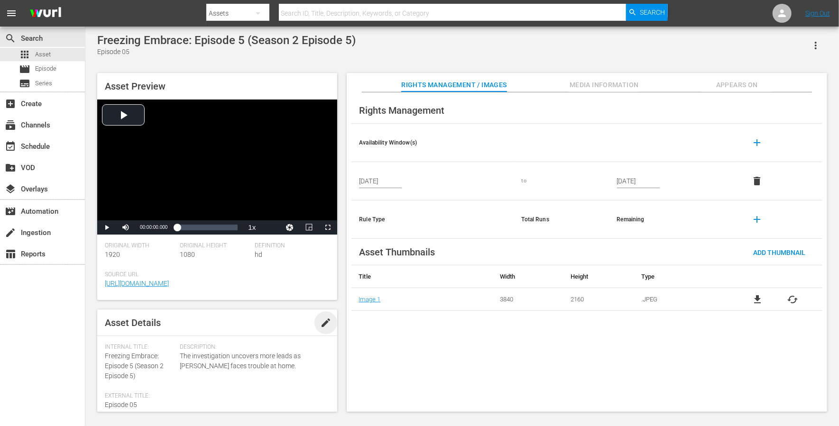
click at [322, 319] on span "edit" at bounding box center [325, 322] width 11 height 11
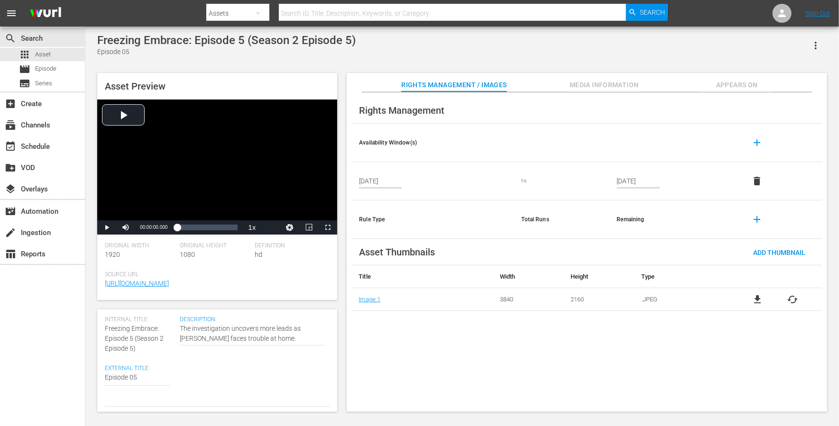
scroll to position [37, 0]
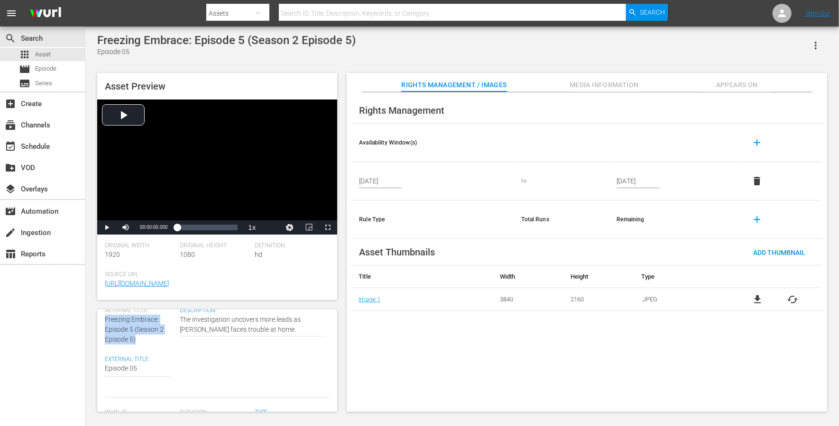
drag, startPoint x: 142, startPoint y: 337, endPoint x: 104, endPoint y: 322, distance: 40.9
click at [104, 319] on div "Asset Details Discard Save Internal Title: Freezing Embrace: Episode 5 (Season …" at bounding box center [217, 361] width 240 height 102
copy span "Freezing Embrace: Episode 5 (Season 2 Episode 5)"
click at [119, 319] on textarea "Episode 05" at bounding box center [137, 369] width 65 height 11
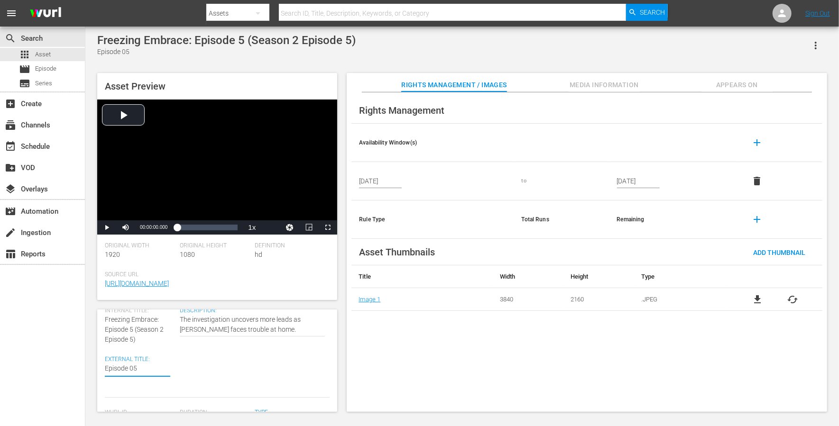
paste textarea "Freezing Embrace: Episode 5 (Season 2 Episode 5)"
type textarea "Freezing Embrace: Episode 5 (Season 2 Episode 5)"
click at [155, 319] on textarea "Episode 05" at bounding box center [137, 379] width 65 height 30
type textarea "Freezing Embrace: Episode 5 (Seasn 2 Episode 5)"
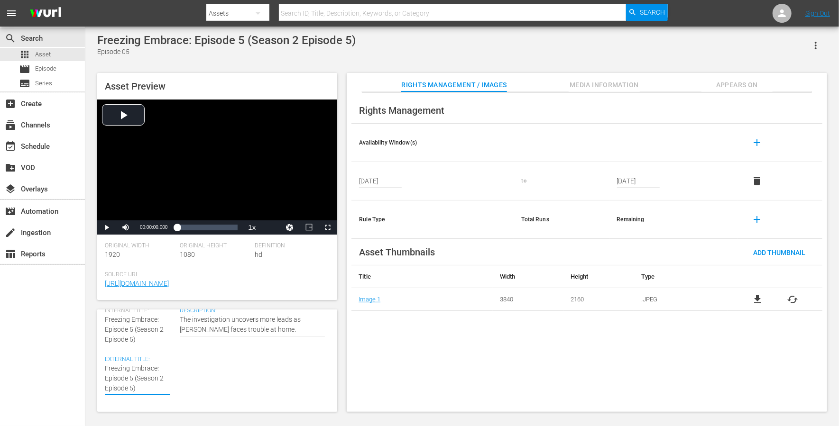
type textarea "Freezing Embrace: Episode 5 (Seasn 2 Episode 5)"
type textarea "Freezing Embrace: Episode 5 (Sean 2 Episode 5)"
type textarea "Freezing Embrace: Episode 5 (Sen 2 Episode 5)"
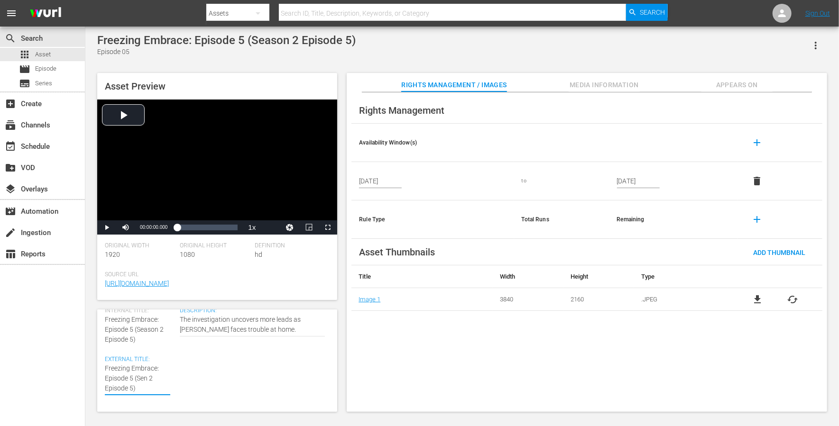
type textarea "Freezing Embrace: Episode 5 (Sn 2 Episode 5)"
click at [128, 319] on textarea "Episode 05" at bounding box center [137, 379] width 65 height 30
type textarea "Freezing Embrace: Episode 5 (Sn 2 Episod 5)"
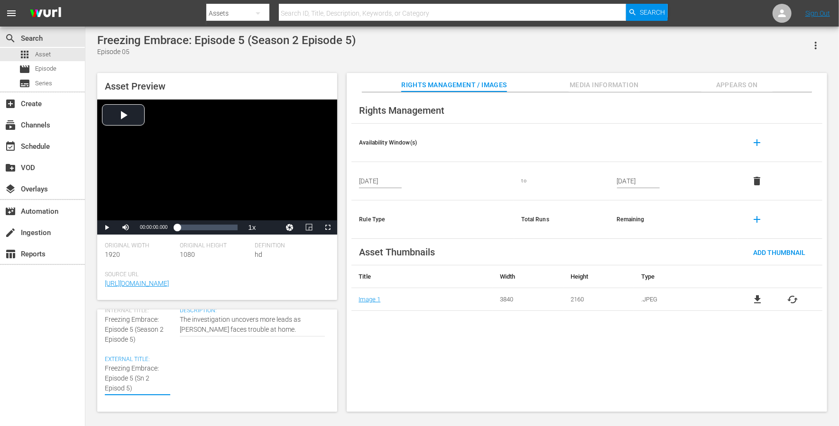
type textarea "Freezing Embrace: Episode 5 (Sn 2 Episo 5)"
type textarea "Freezing Embrace: Episode 5 (Sn 2 Epis 5)"
type textarea "Freezing Embrace: Episode 5 (Sn 2 Epi 5)"
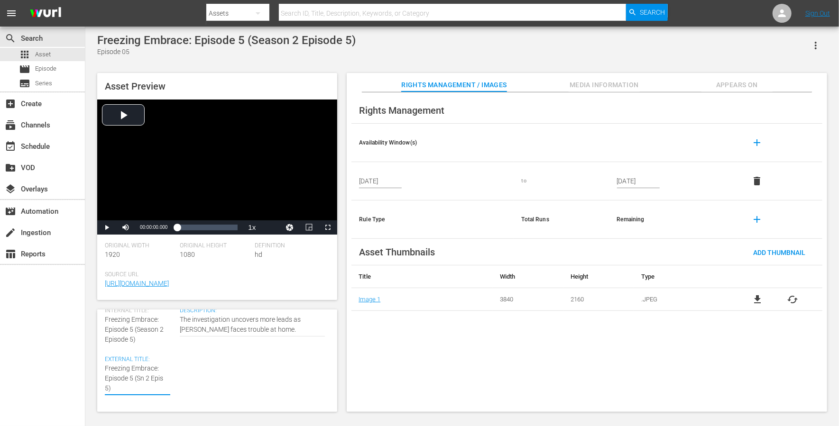
type textarea "Freezing Embrace: Episode 5 (Sn 2 Epi 5)"
type textarea "Freezing Embrace: Episode 5 (Sn 2 Ep 5)"
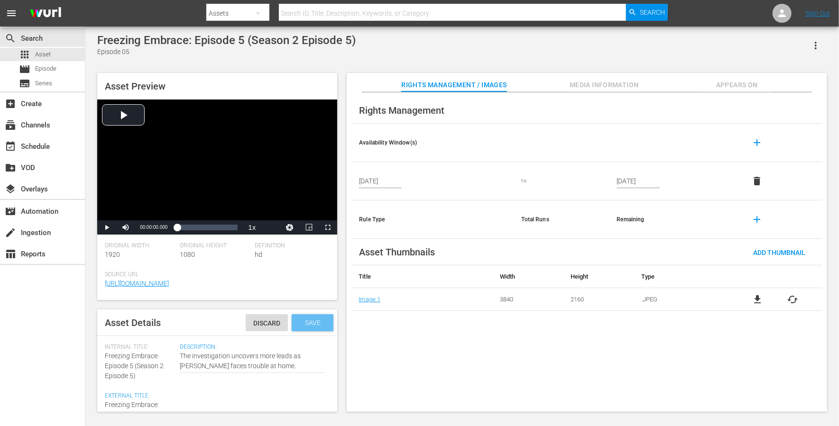
type textarea "Freezing Embrace: Episode 5 (Sn 2 Ep 5)"
click at [308, 318] on div "Save" at bounding box center [313, 322] width 42 height 17
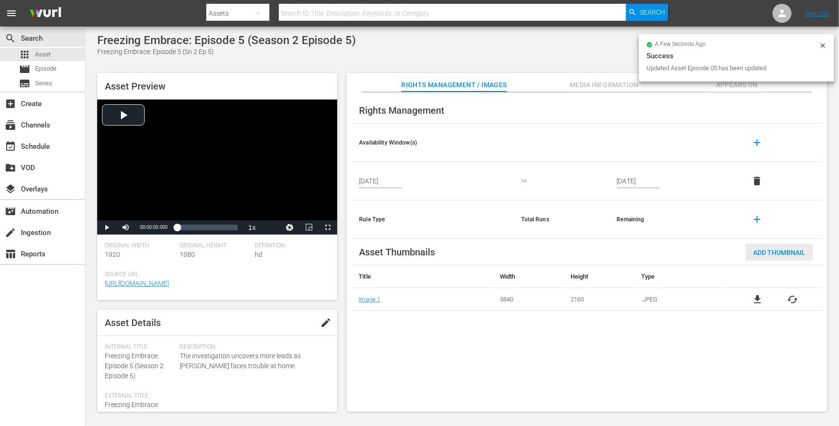
click at [629, 253] on span "Add Thumbnail" at bounding box center [779, 253] width 67 height 8
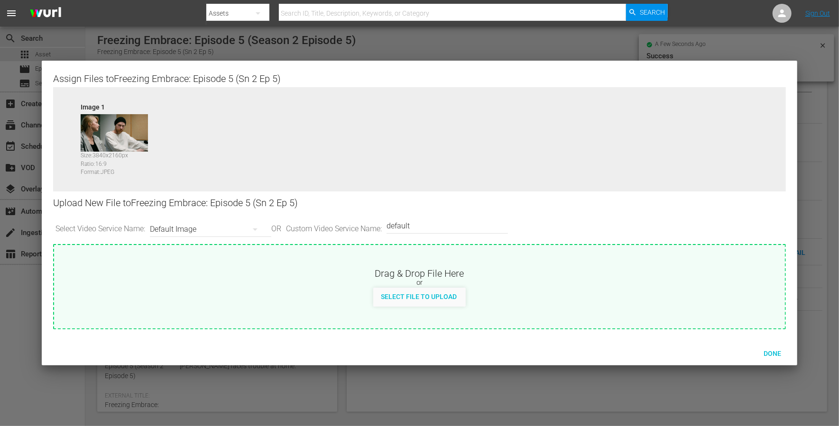
click at [180, 230] on div "Default Image" at bounding box center [208, 229] width 117 height 27
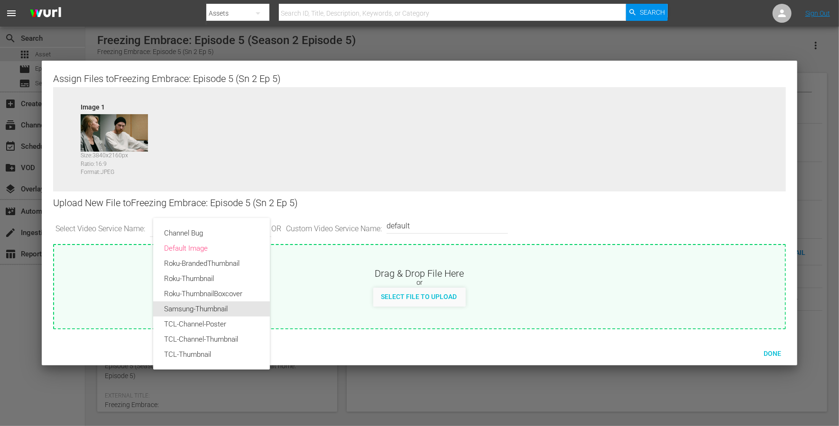
click at [189, 312] on div "Samsung-Thumbnail" at bounding box center [212, 309] width 94 height 15
type input "Samsung-Thumbnail"
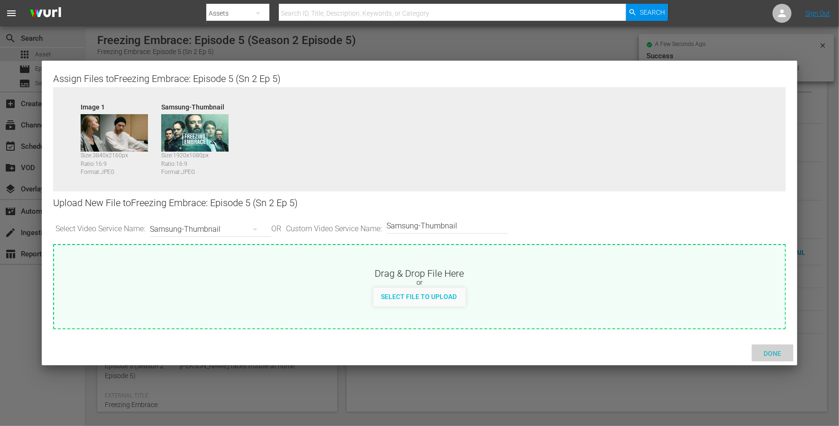
click at [629, 319] on span "Done" at bounding box center [772, 354] width 33 height 8
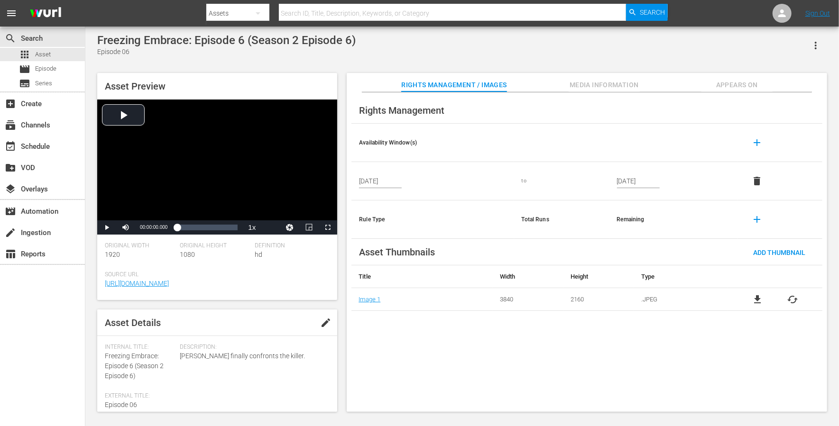
click at [317, 318] on button "edit" at bounding box center [325, 323] width 23 height 23
click at [141, 319] on span "Freezing Embrace: Episode 6 (Season 2 Episode 6)" at bounding box center [134, 366] width 59 height 28
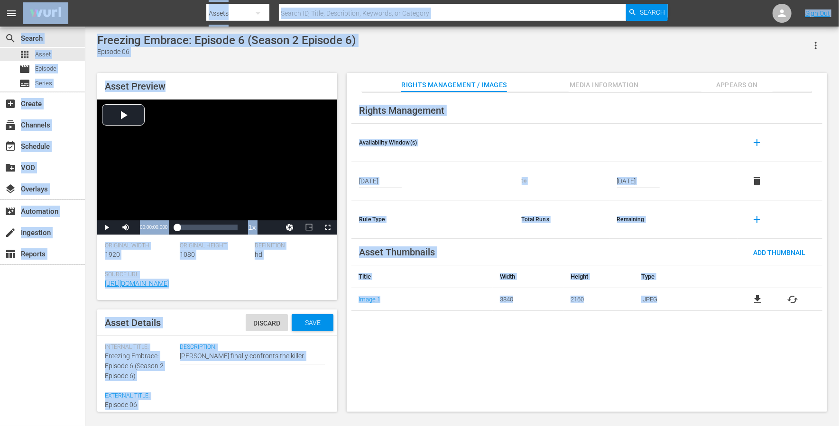
click at [141, 319] on span "Freezing Embrace: Episode 6 (Season 2 Episode 6)" at bounding box center [134, 366] width 59 height 28
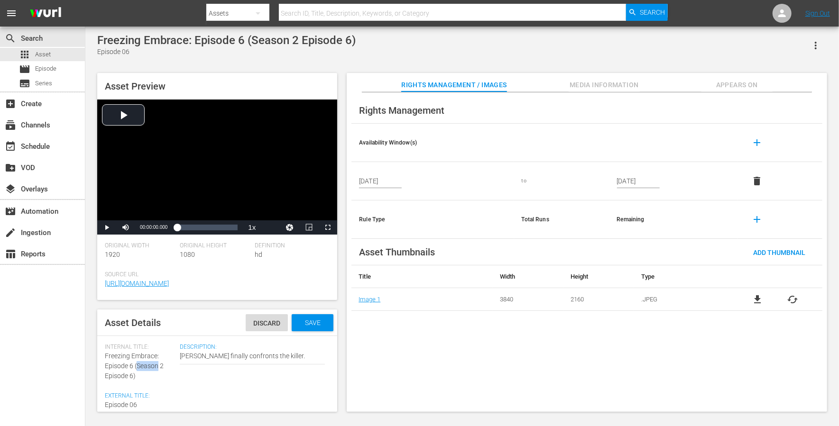
click at [141, 319] on span "Freezing Embrace: Episode 6 (Season 2 Episode 6)" at bounding box center [134, 366] width 59 height 28
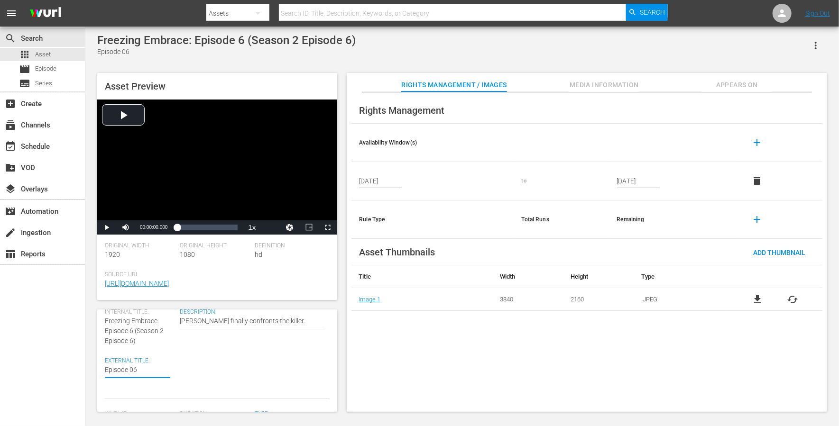
click at [128, 319] on textarea "Episode 06" at bounding box center [137, 370] width 65 height 11
paste textarea "Freezing Embrace: Episode 6 (Season 2 Episode 6)"
type textarea "Freezing Embrace: Episode 6 (Season 2 Episode 6)"
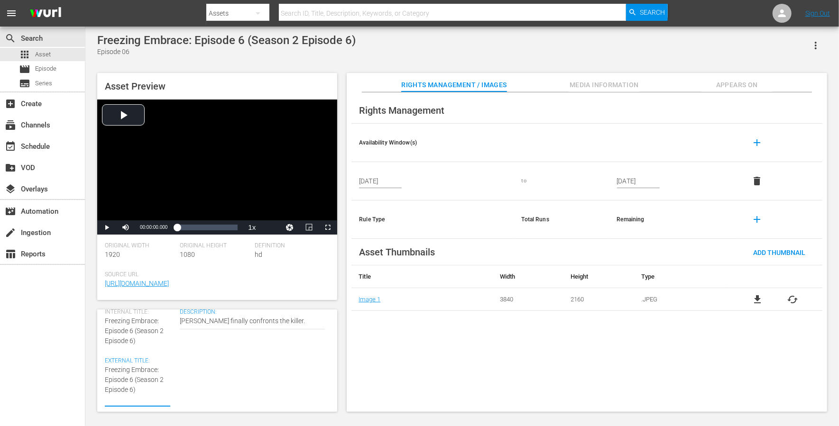
click at [142, 319] on textarea "Episode 06" at bounding box center [137, 385] width 65 height 40
type textarea "Freezing Embrace: Episode 6 (Sason 2 Episode 6)"
type textarea "Freezing Embrace: Episode 6 (Sson 2 Episode 6)"
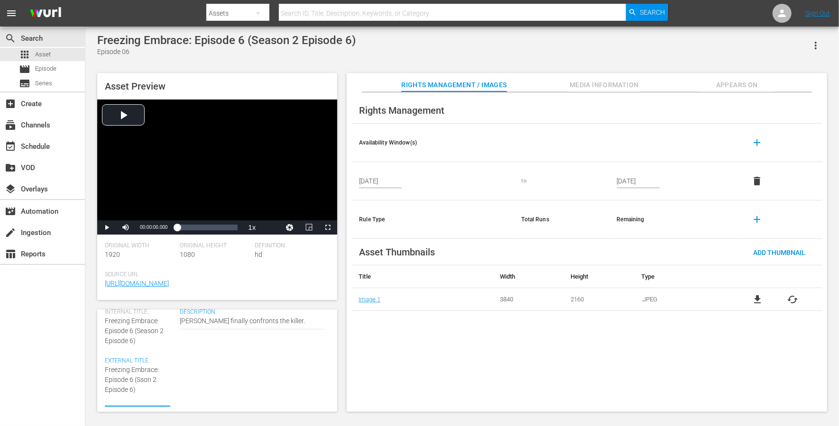
type textarea "Freezing Embrace: Episode 6 (Son [DEMOGRAPHIC_DATA] Episode 6)"
type textarea "Freezing Embrace: Episode 6 (Sn 2 Episode 6)"
type textarea "Freezing Embrace: Episode 6 (Sn 2 Episod 6)"
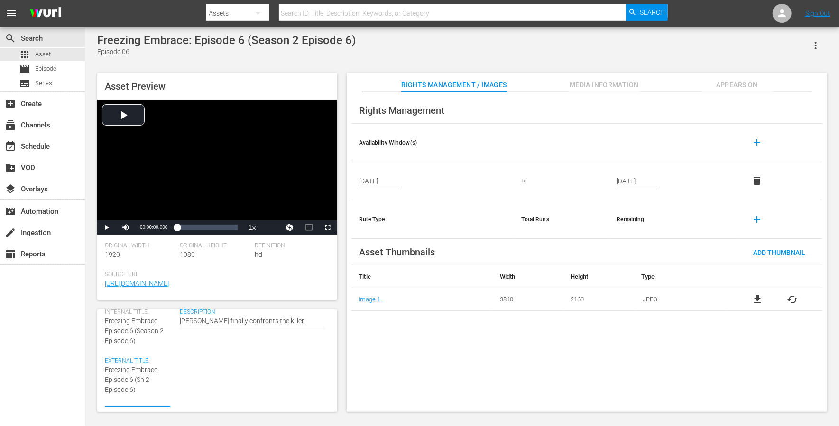
type textarea "Freezing Embrace: Episode 6 (Sn 2 Episod 6)"
type textarea "Freezing Embrace: Episode 6 (Sn 2 Episo 6)"
type textarea "Freezing Embrace: Episode 6 (Sn 2 Epis 6)"
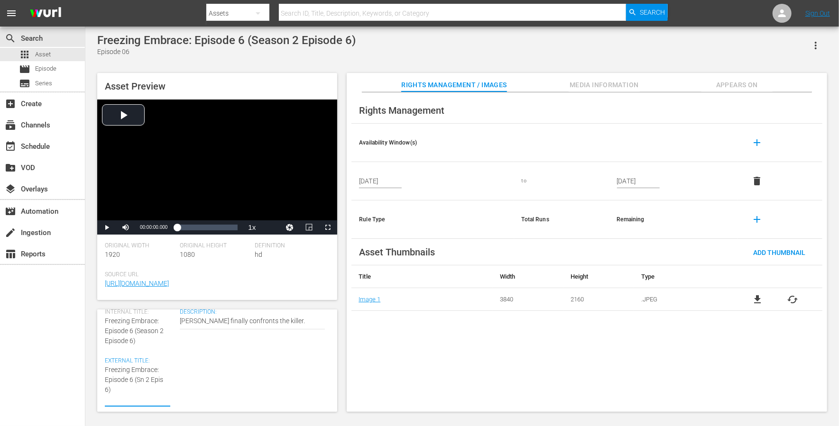
type textarea "Freezing Embrace: Episode 6 (Sn 2 Epi 6)"
type textarea "Freezing Embrace: Episode 6 (Sn 2 Ep 6)"
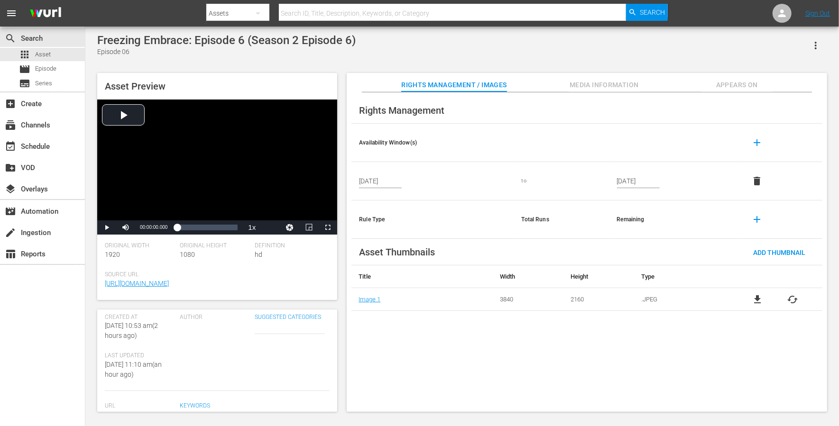
scroll to position [0, 0]
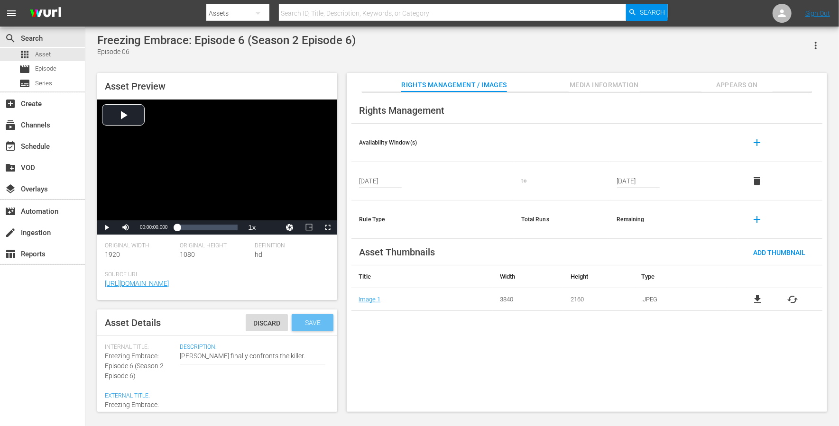
type textarea "Freezing Embrace: Episode 6 (Sn 2 Ep 6)"
click at [308, 319] on span "Save" at bounding box center [312, 323] width 31 height 8
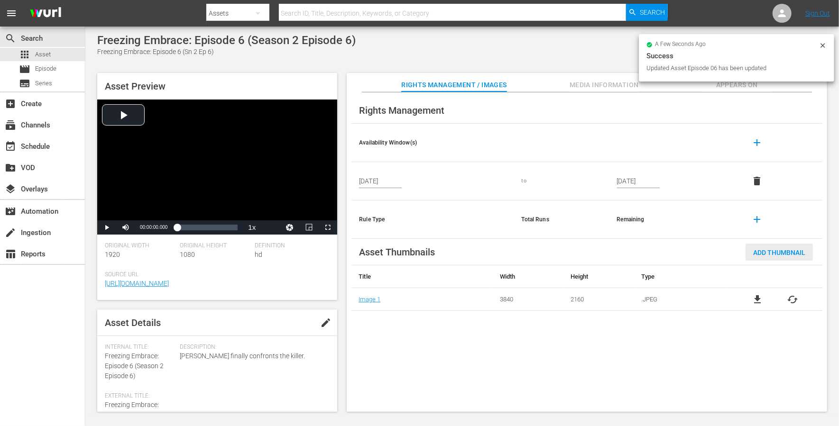
click at [629, 249] on span "Add Thumbnail" at bounding box center [779, 253] width 67 height 8
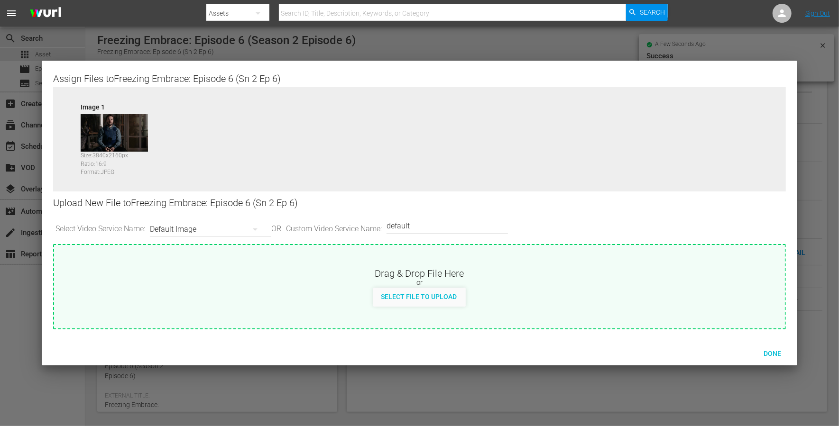
click at [193, 228] on div "Default Image" at bounding box center [208, 229] width 117 height 27
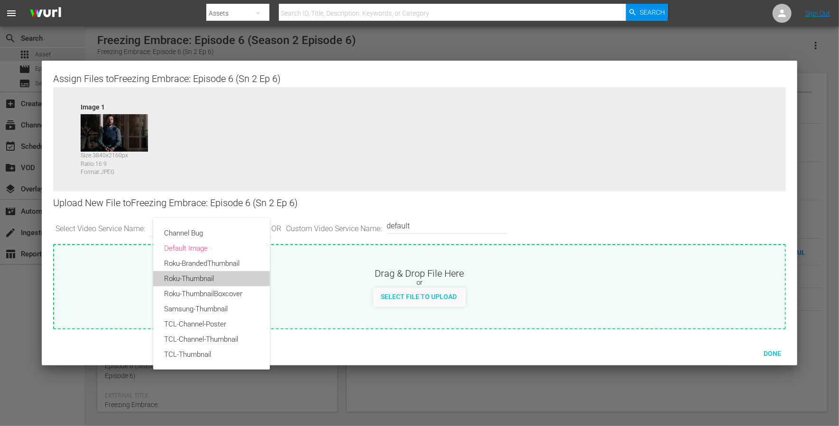
click at [194, 279] on div "Roku-Thumbnail" at bounding box center [212, 278] width 94 height 15
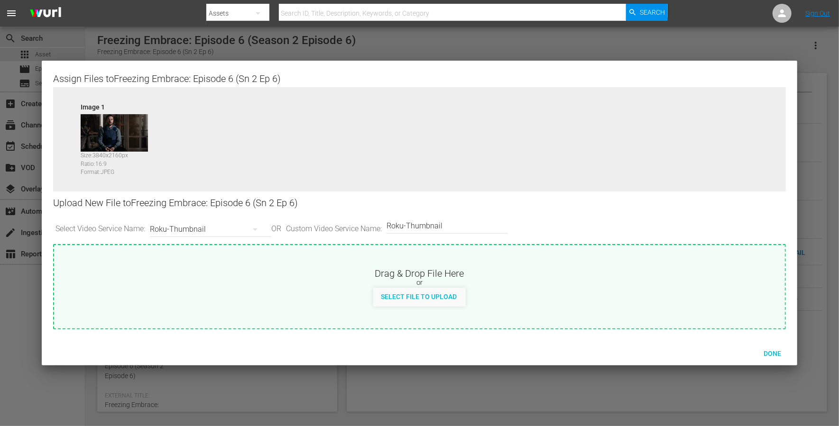
click at [194, 226] on div "Roku-Thumbnail" at bounding box center [208, 229] width 117 height 27
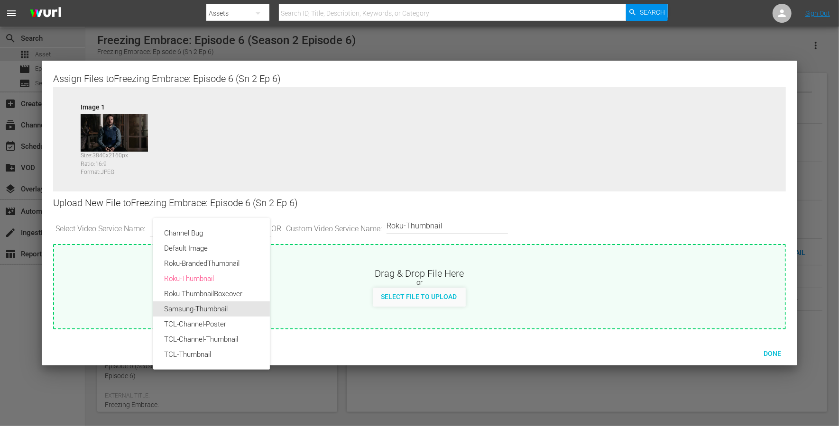
click at [195, 309] on div "Samsung-Thumbnail" at bounding box center [212, 309] width 94 height 15
type input "Samsung-Thumbnail"
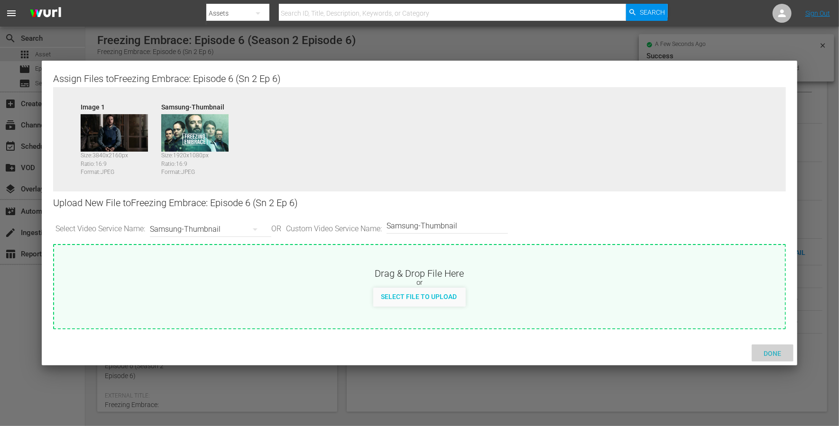
click at [629, 319] on span "Done" at bounding box center [772, 354] width 33 height 8
